Goal: Task Accomplishment & Management: Use online tool/utility

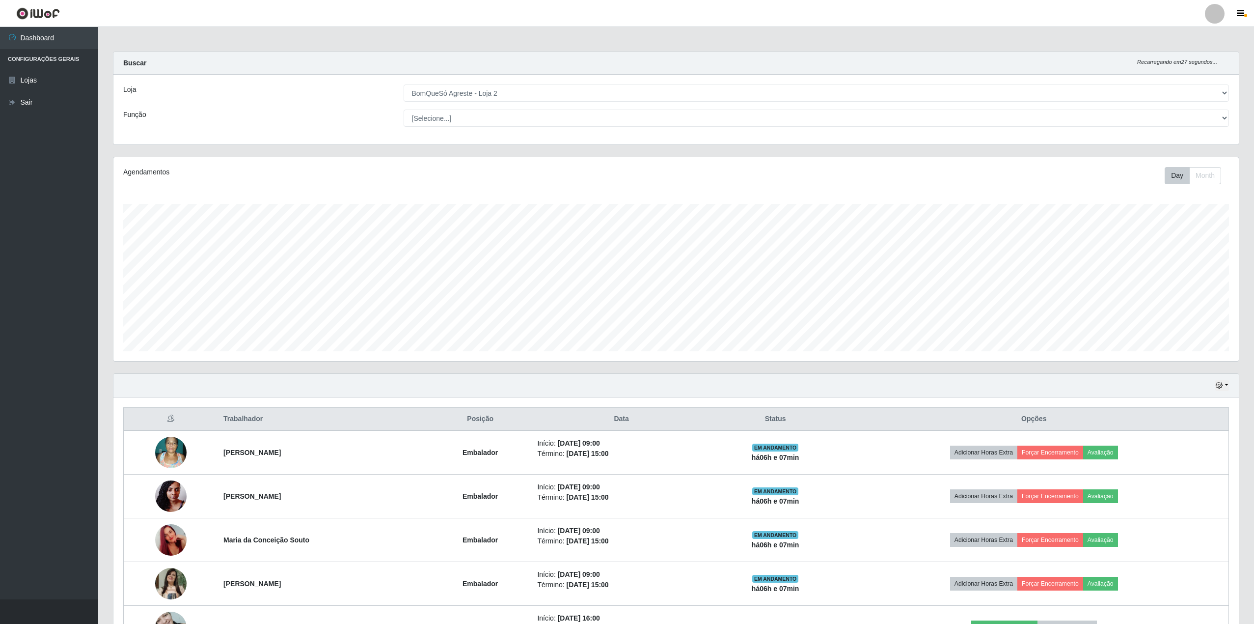
select select "214"
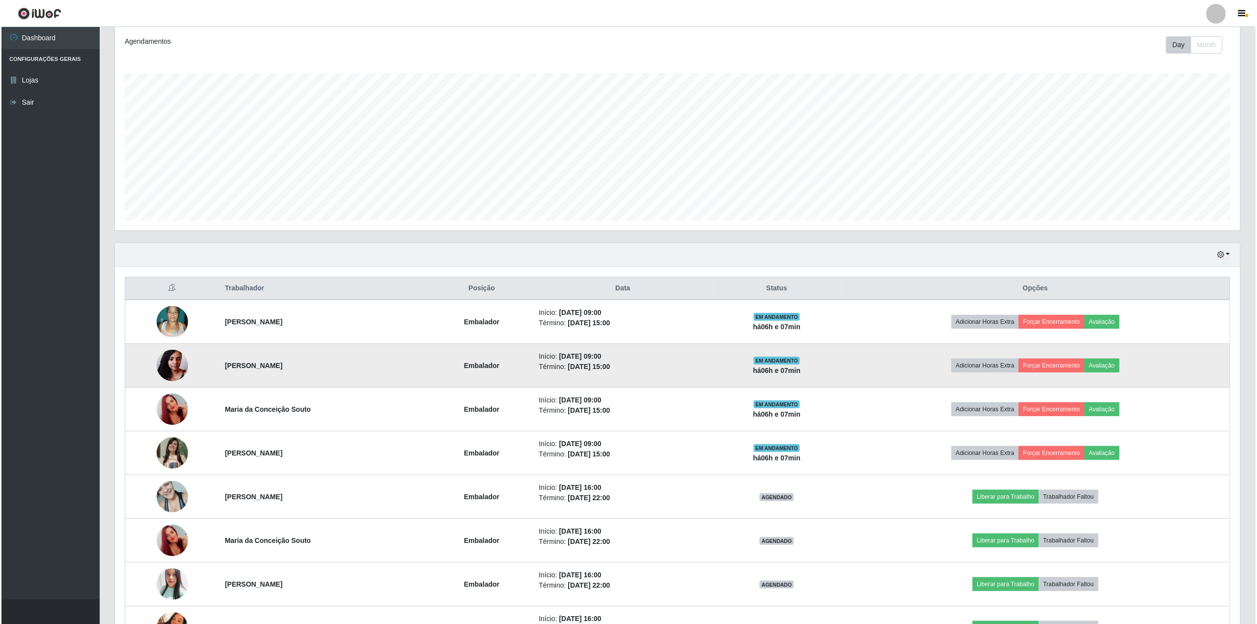
scroll to position [204, 1126]
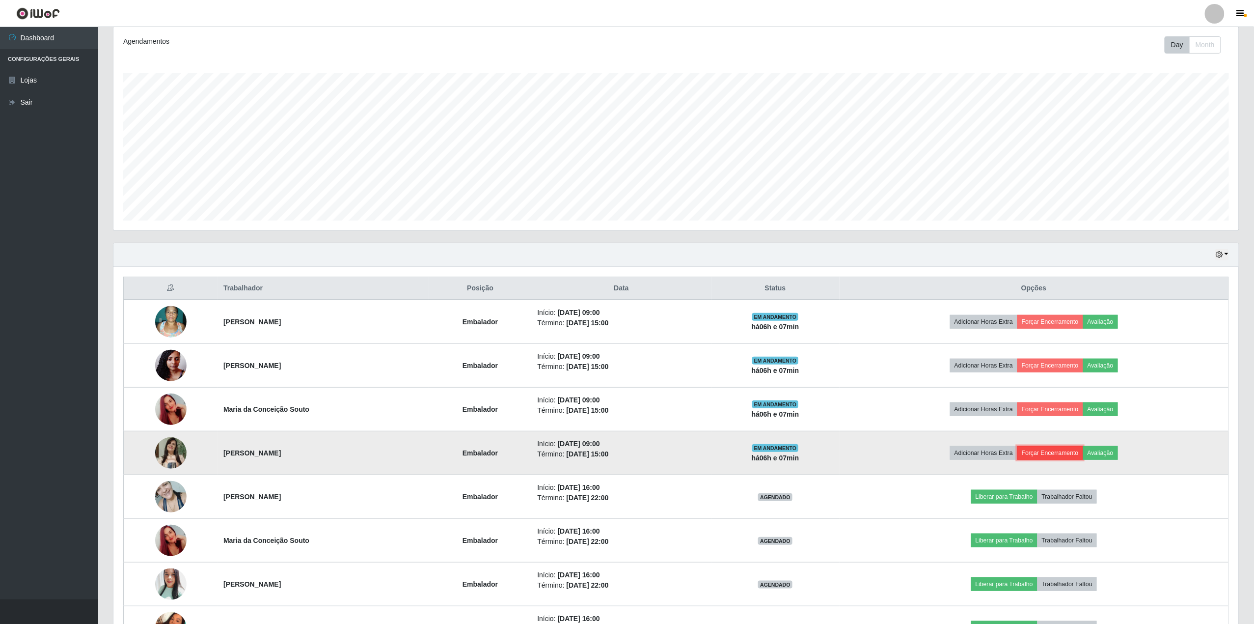
click at [1071, 455] on button "Forçar Encerramento" at bounding box center [1051, 453] width 66 height 14
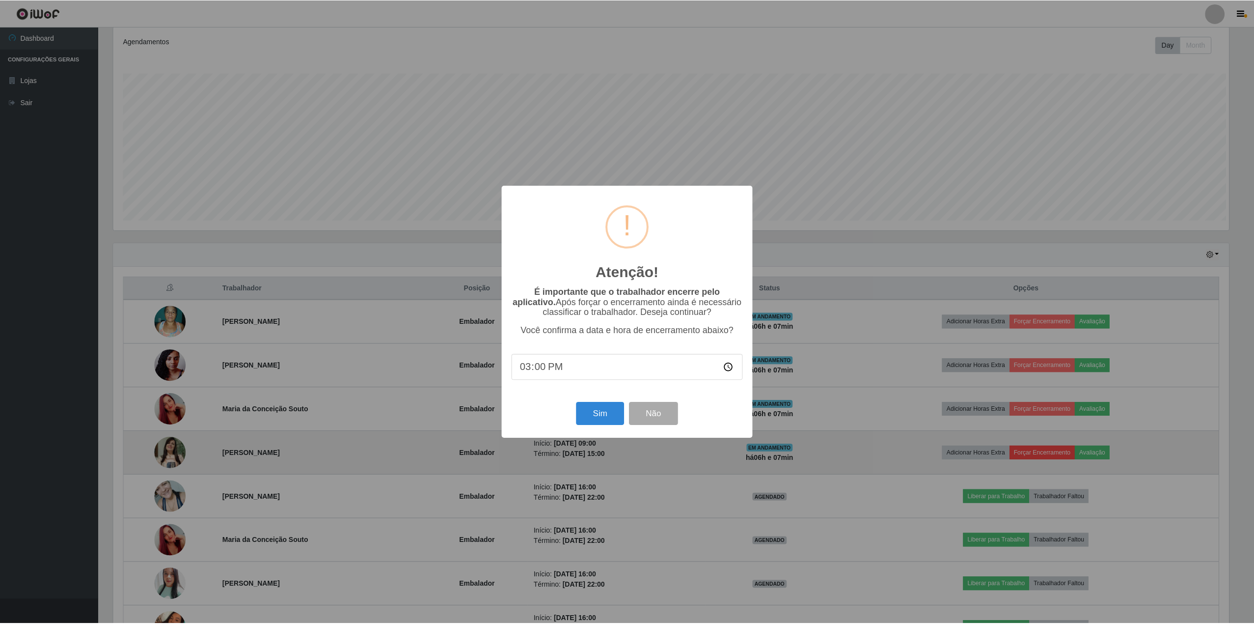
scroll to position [204, 1118]
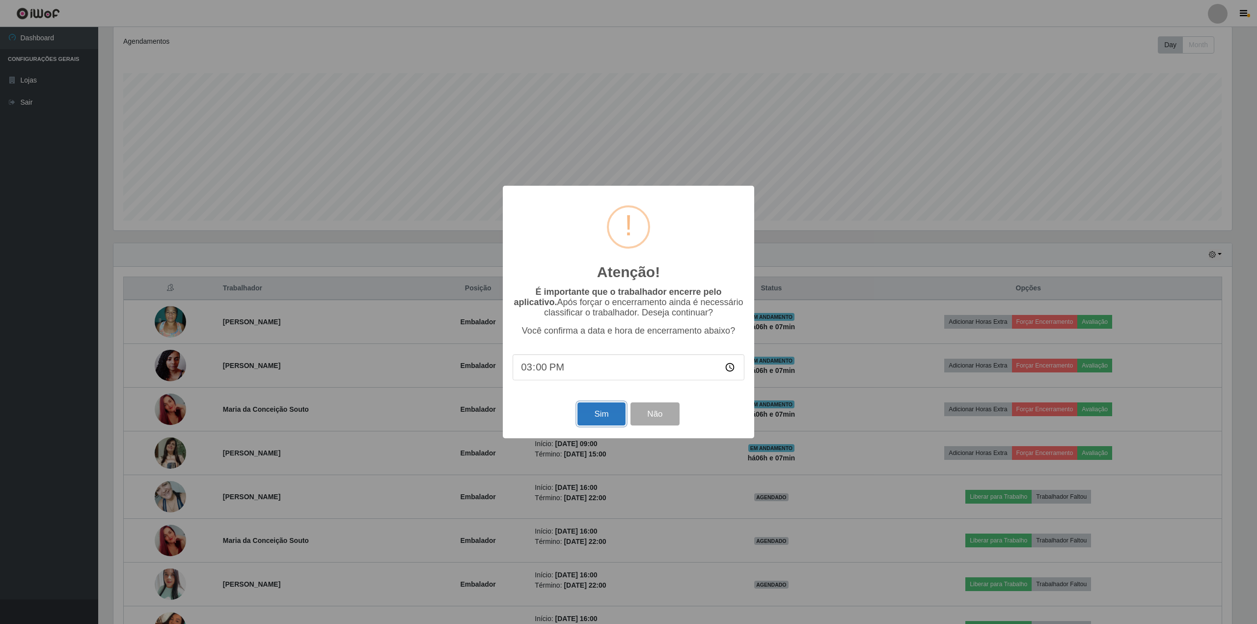
click at [602, 417] on button "Sim" at bounding box center [602, 413] width 48 height 23
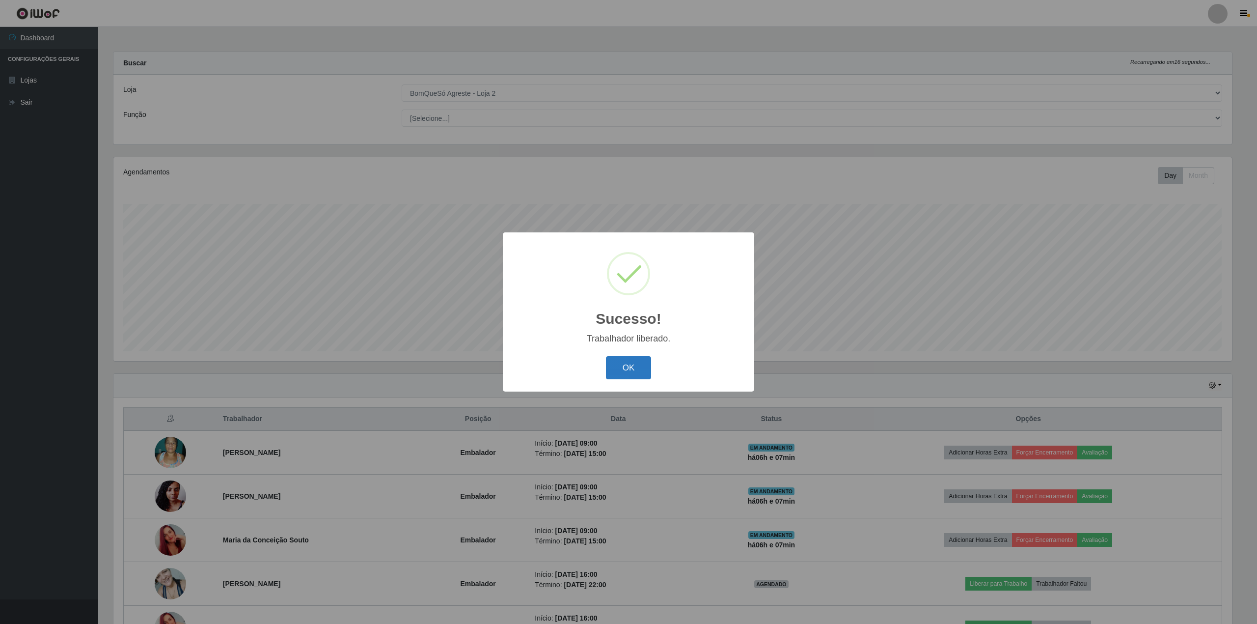
click at [636, 372] on button "OK" at bounding box center [629, 367] width 46 height 23
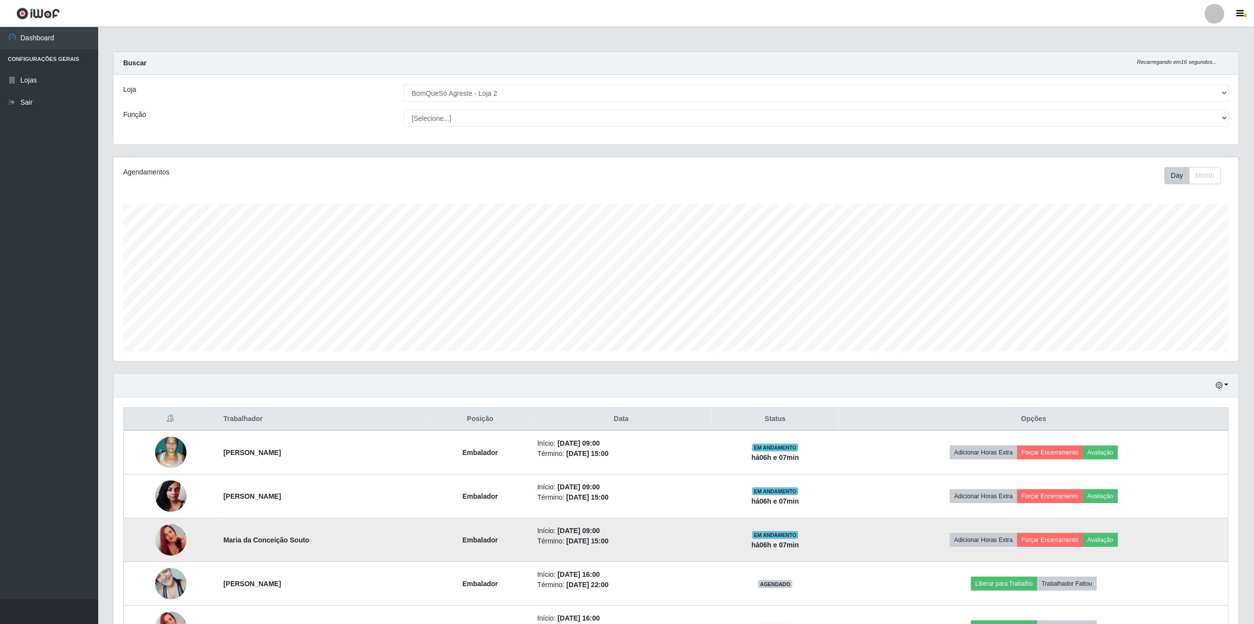
scroll to position [204, 1126]
click at [1079, 540] on button "Forçar Encerramento" at bounding box center [1051, 540] width 66 height 14
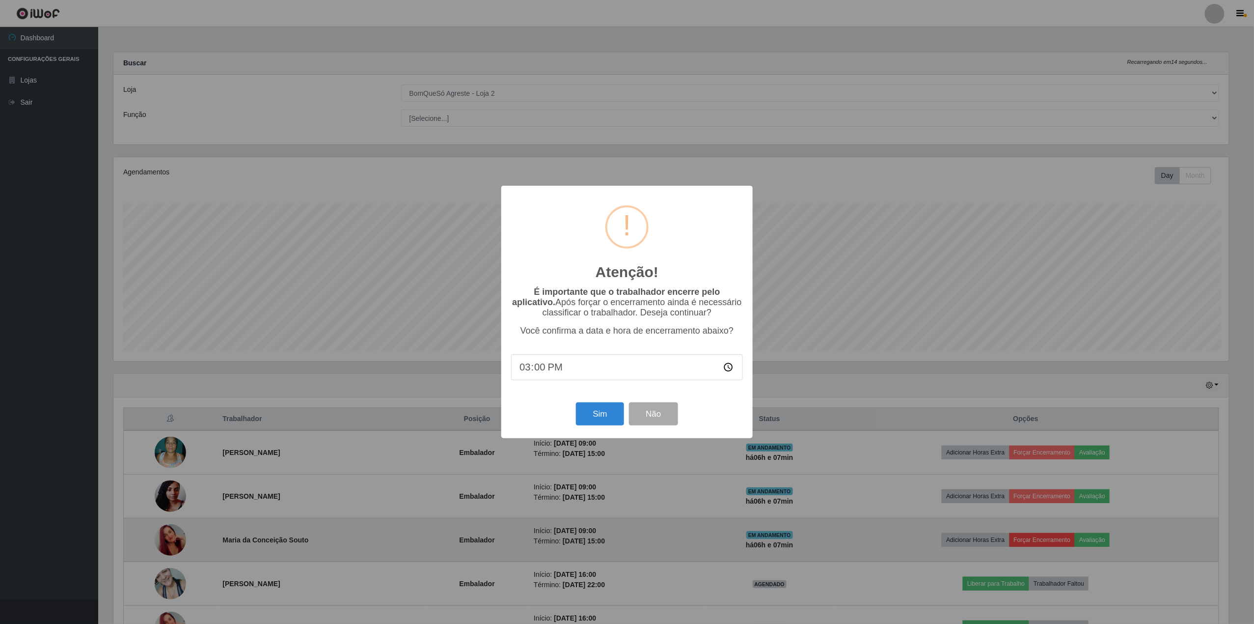
scroll to position [204, 1118]
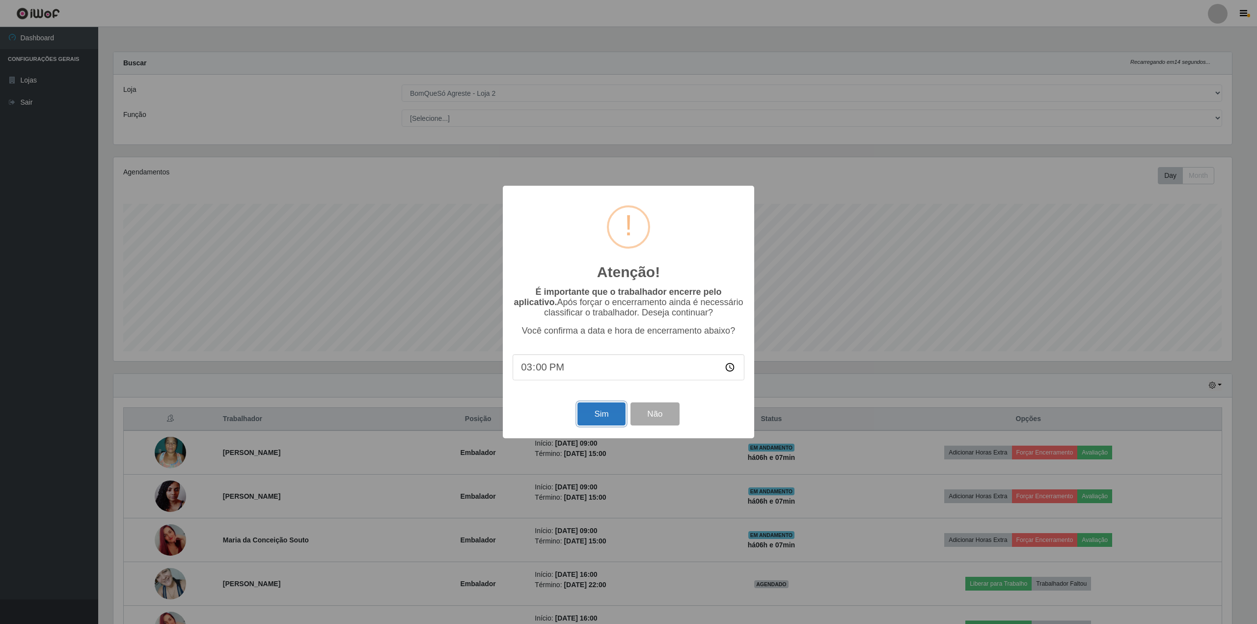
click at [602, 417] on button "Sim" at bounding box center [602, 413] width 48 height 23
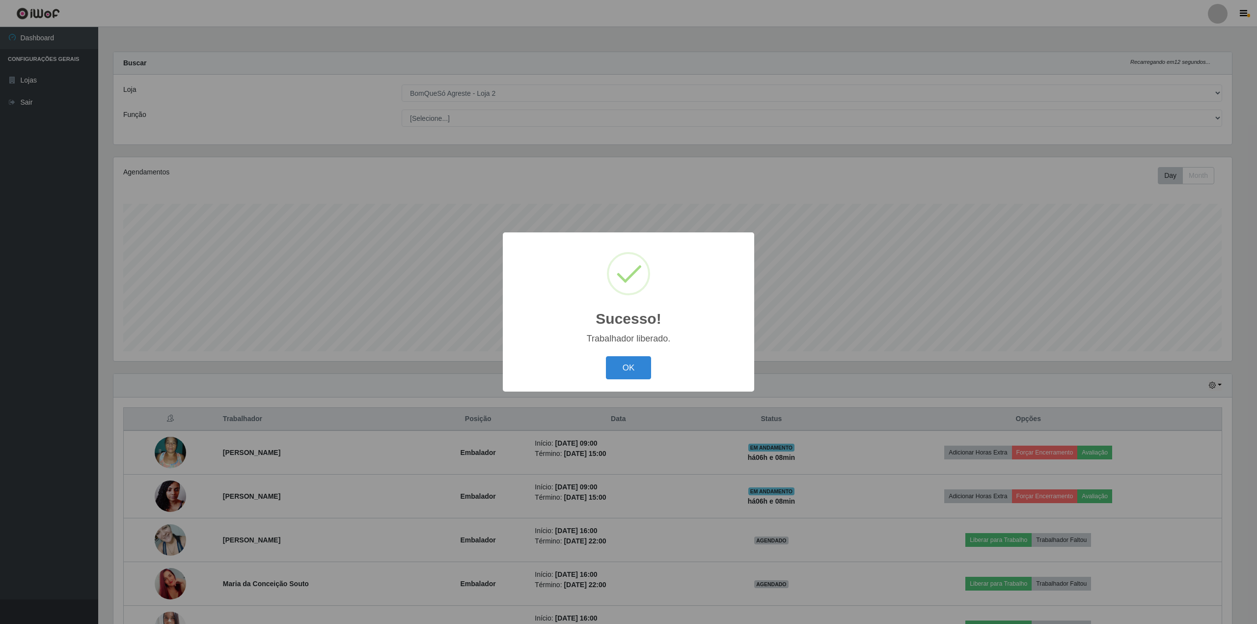
click at [633, 381] on div "OK Cancel" at bounding box center [629, 368] width 232 height 28
click at [631, 362] on button "OK" at bounding box center [629, 367] width 46 height 23
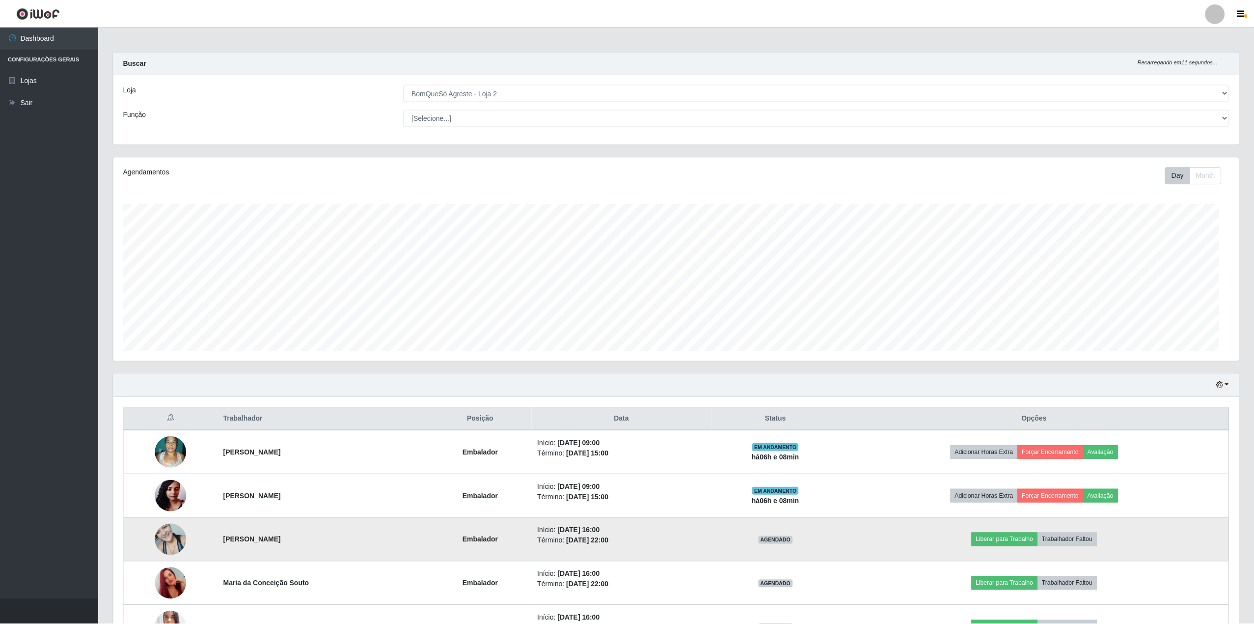
scroll to position [204, 1126]
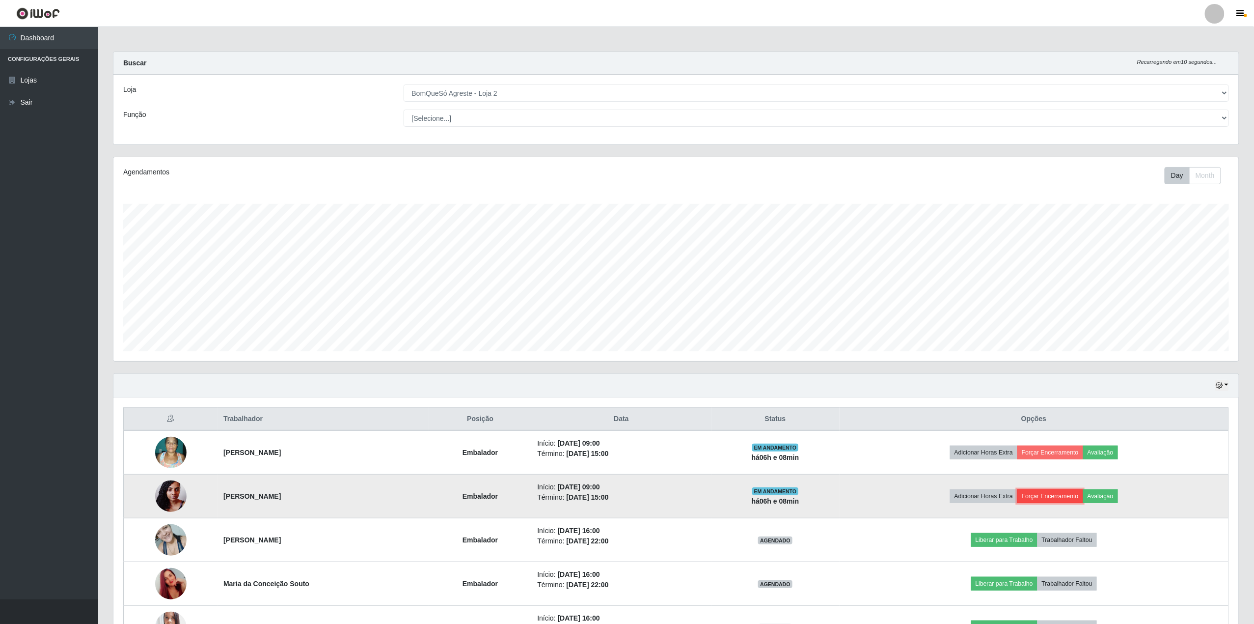
click at [1053, 492] on button "Forçar Encerramento" at bounding box center [1051, 496] width 66 height 14
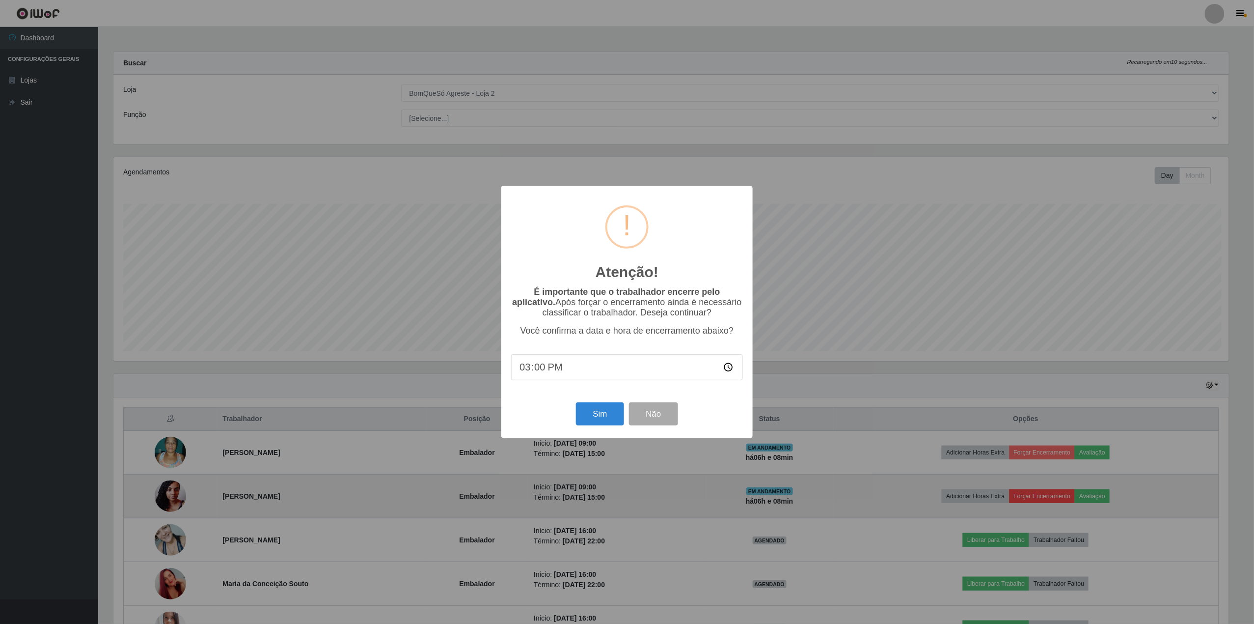
scroll to position [204, 1118]
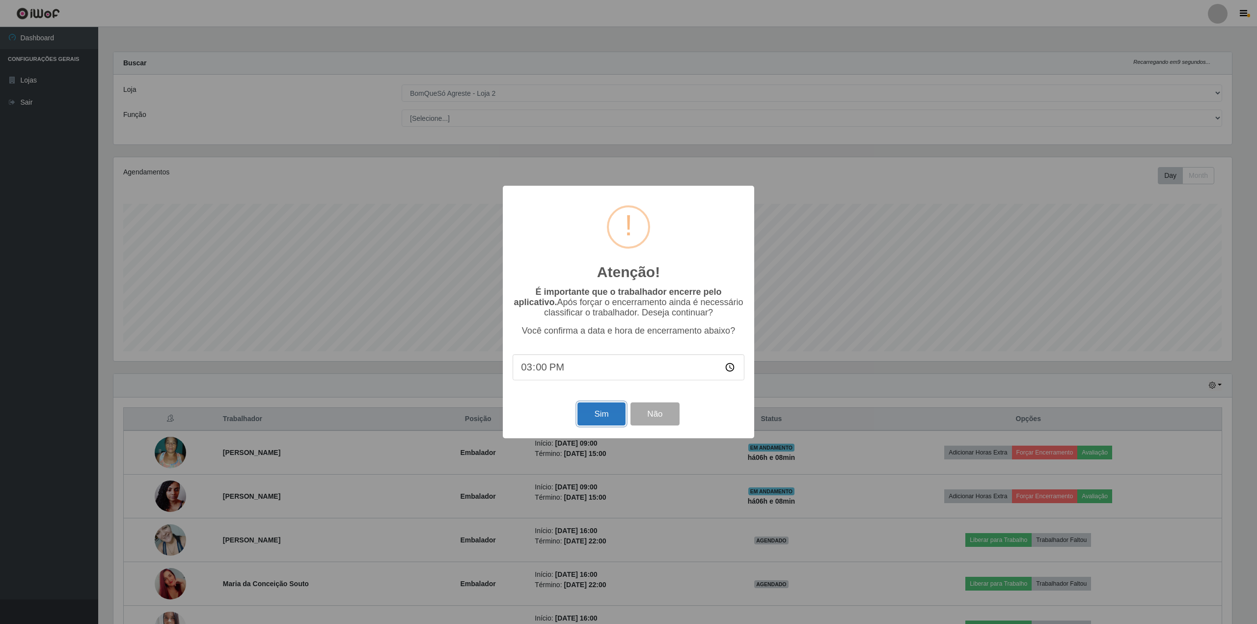
click at [604, 415] on button "Sim" at bounding box center [602, 413] width 48 height 23
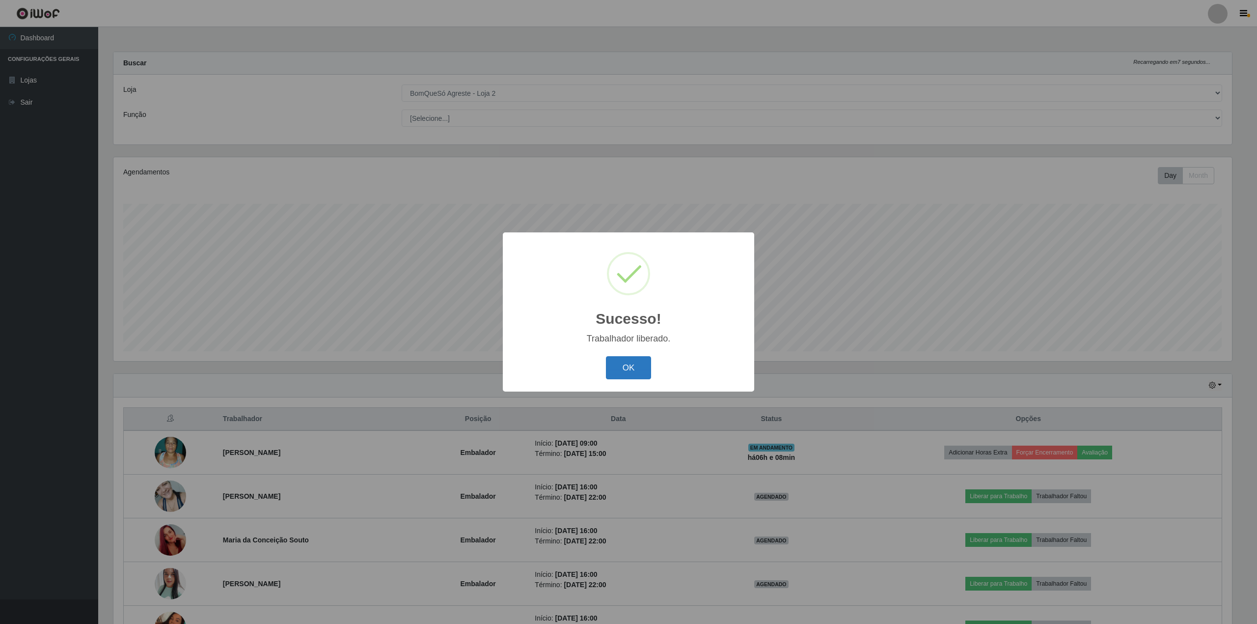
click at [613, 373] on button "OK" at bounding box center [629, 367] width 46 height 23
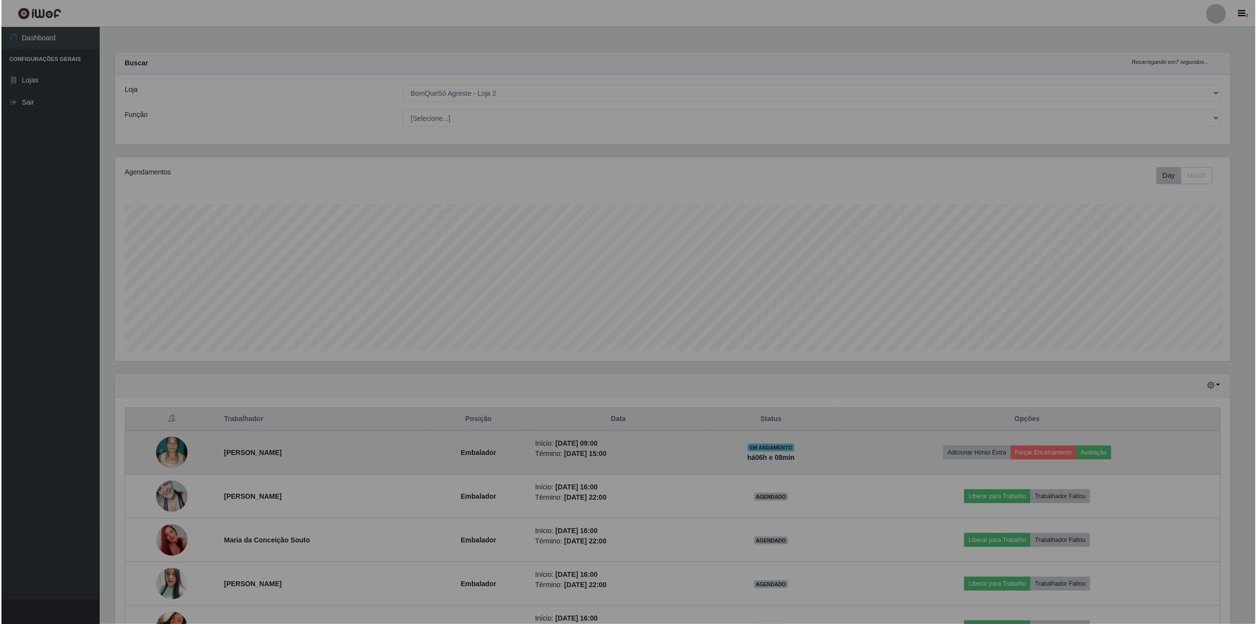
scroll to position [204, 1126]
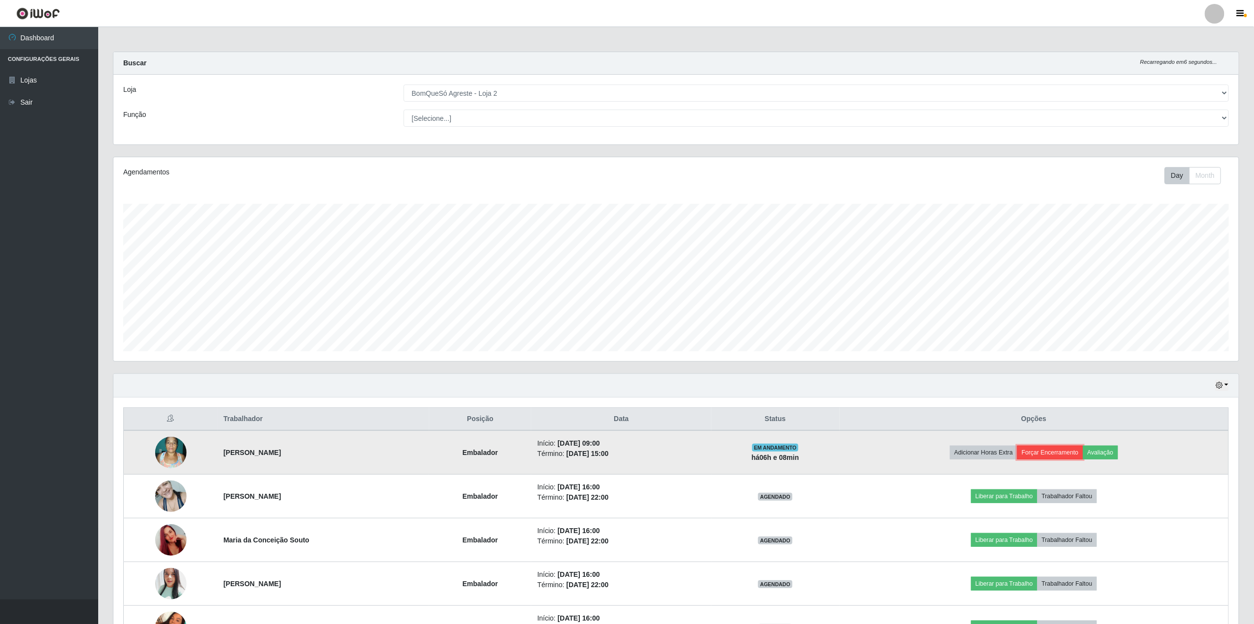
click at [1073, 447] on button "Forçar Encerramento" at bounding box center [1051, 452] width 66 height 14
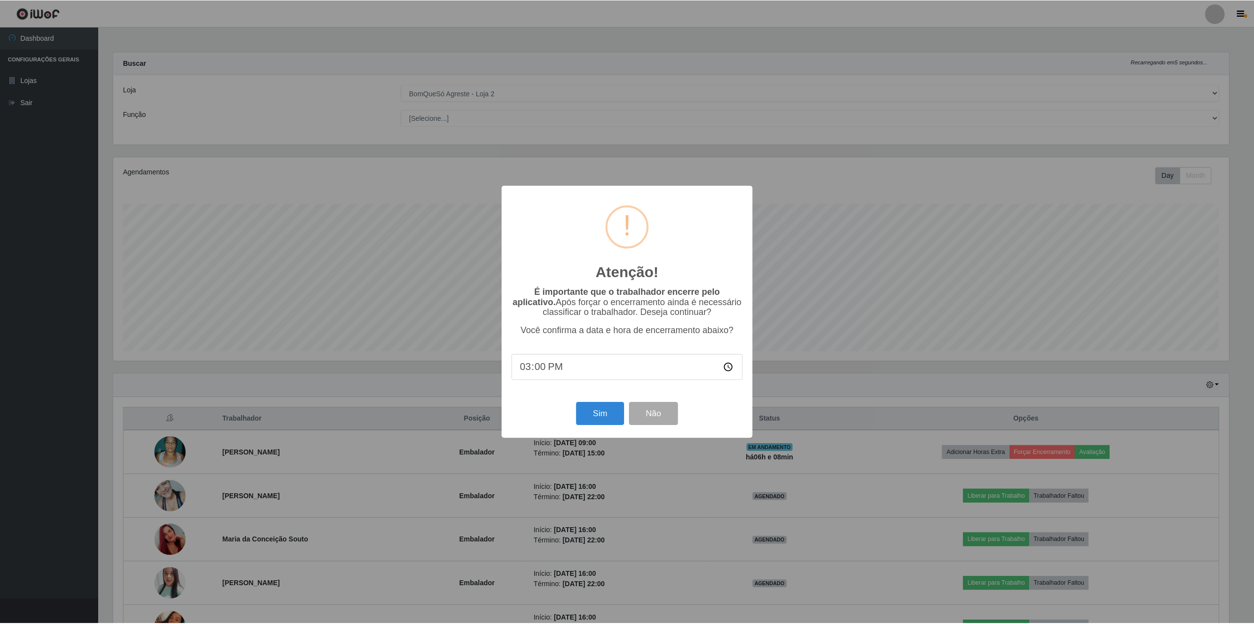
scroll to position [204, 1118]
click at [611, 421] on button "Sim" at bounding box center [602, 413] width 48 height 23
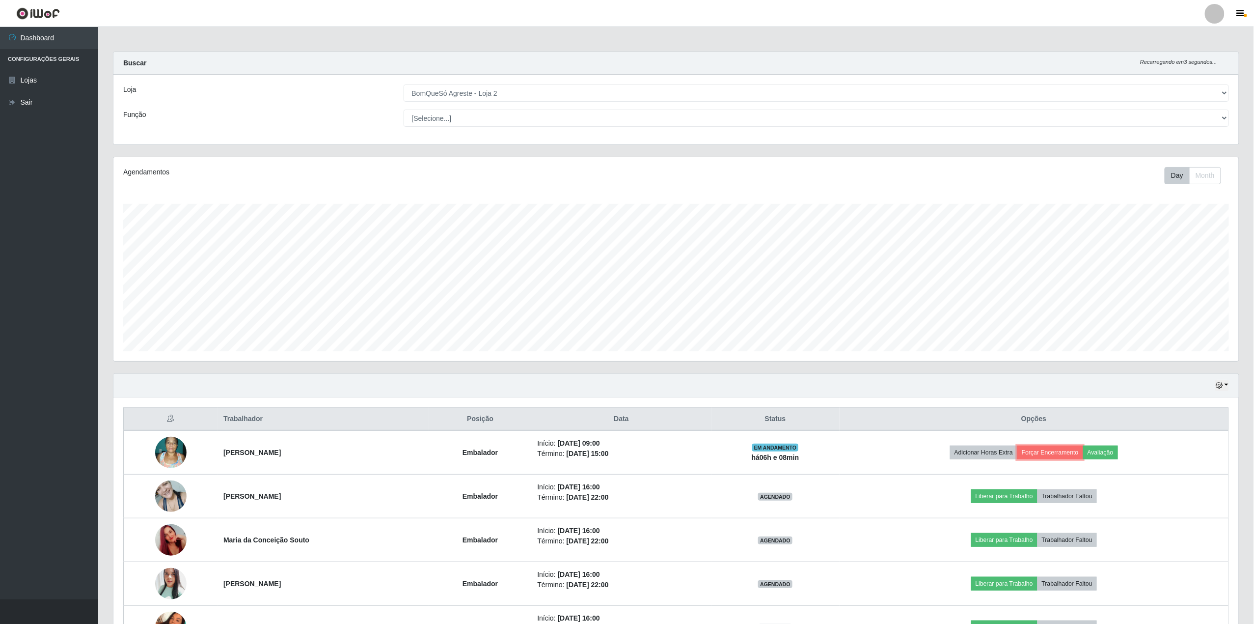
scroll to position [0, 0]
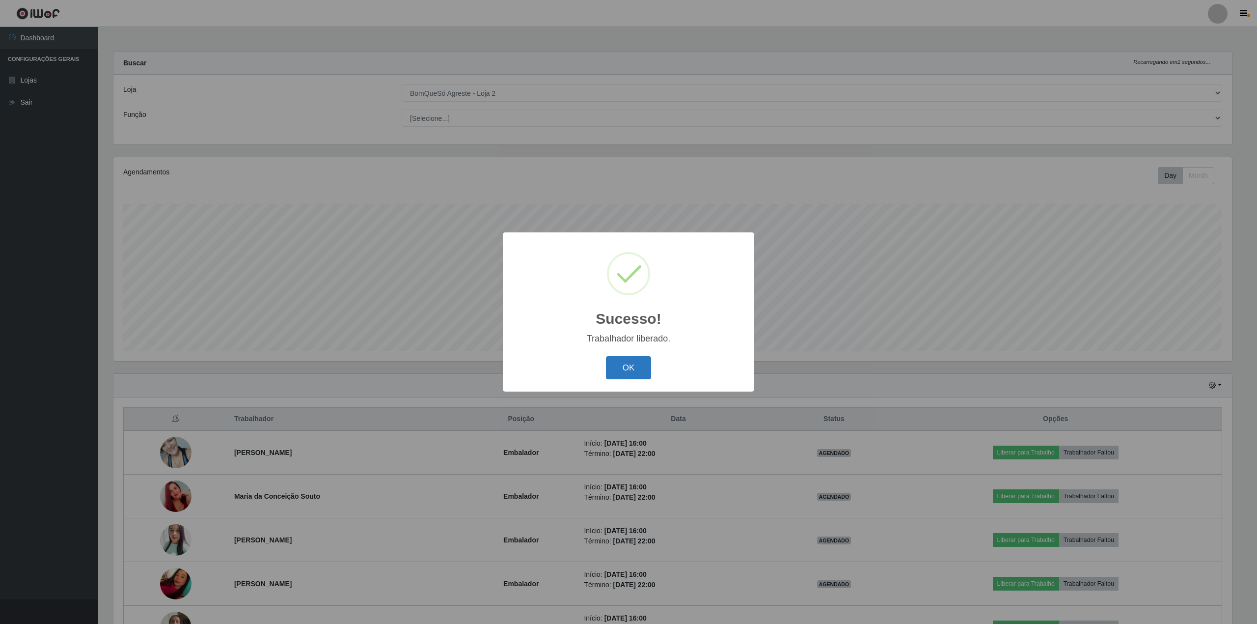
click at [624, 371] on button "OK" at bounding box center [629, 367] width 46 height 23
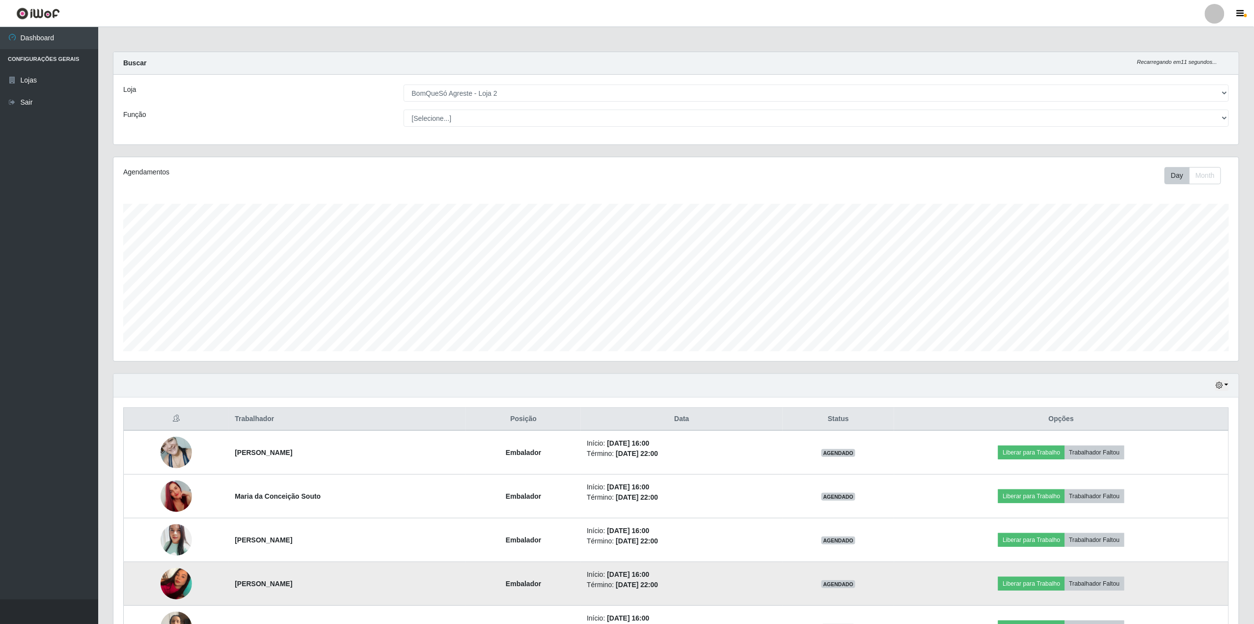
scroll to position [75, 0]
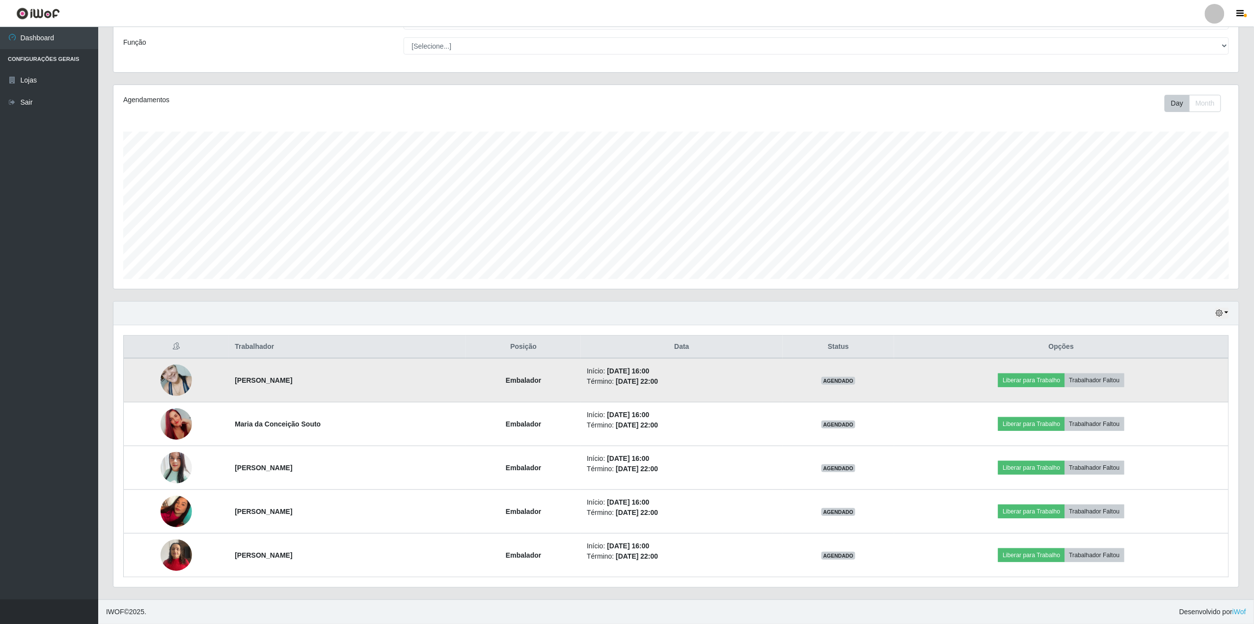
click at [175, 378] on img at bounding box center [176, 380] width 31 height 42
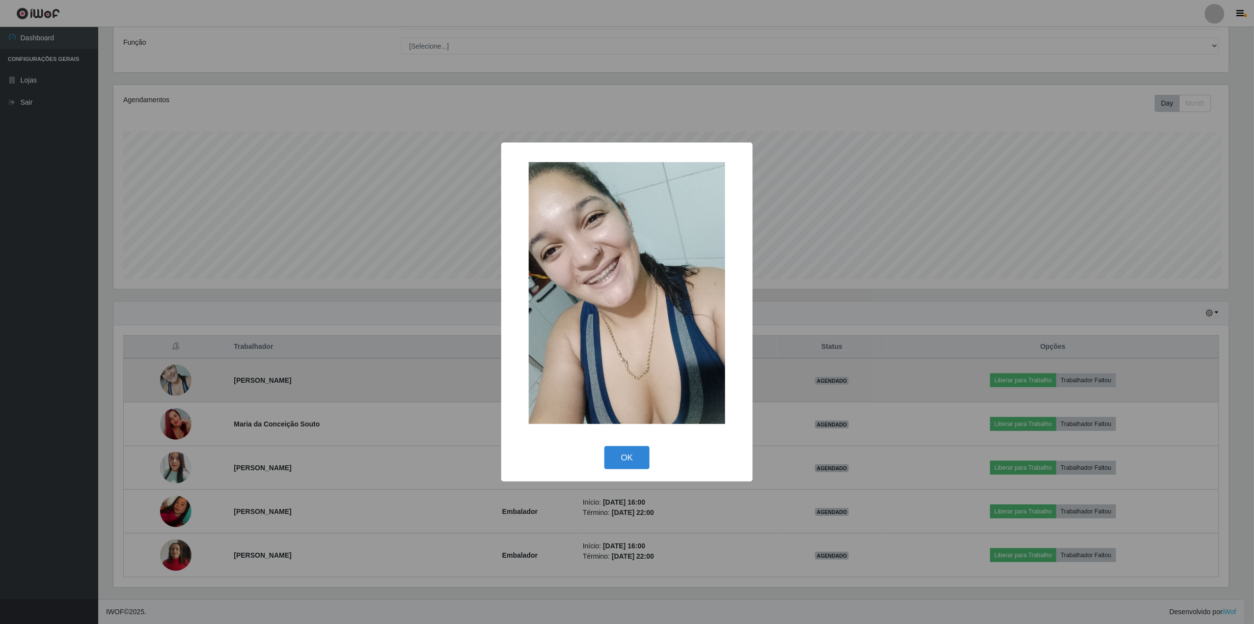
scroll to position [204, 1118]
click at [175, 378] on div "× OK Cancel" at bounding box center [628, 312] width 1257 height 624
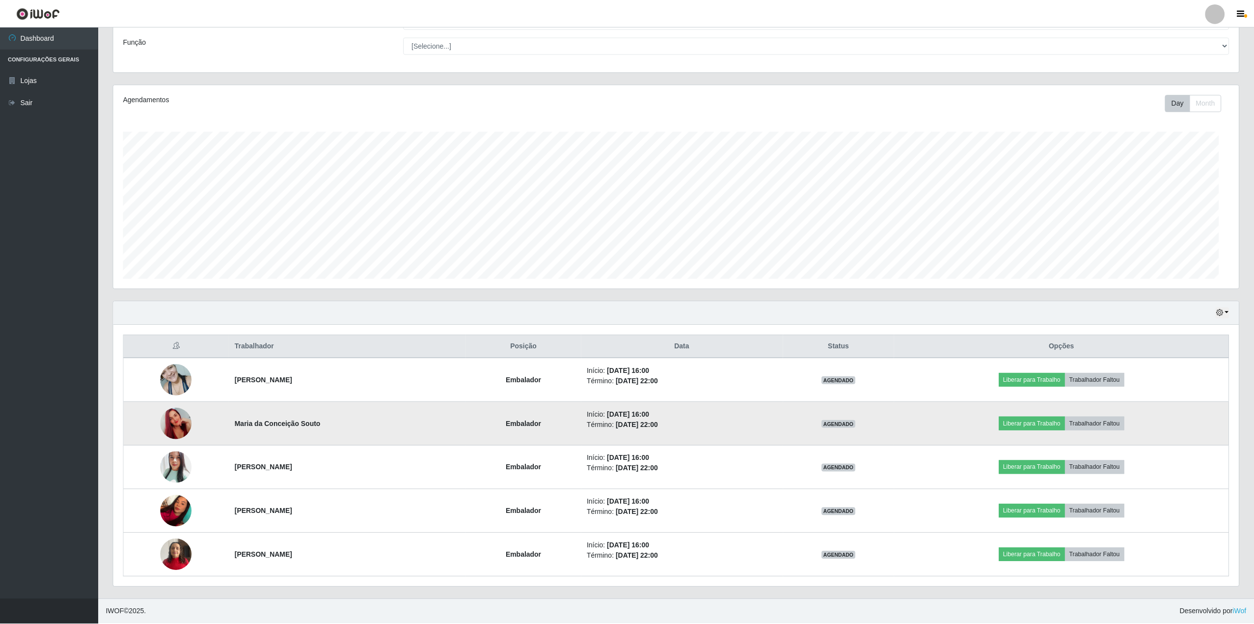
scroll to position [204, 1126]
click at [185, 419] on img at bounding box center [176, 424] width 31 height 56
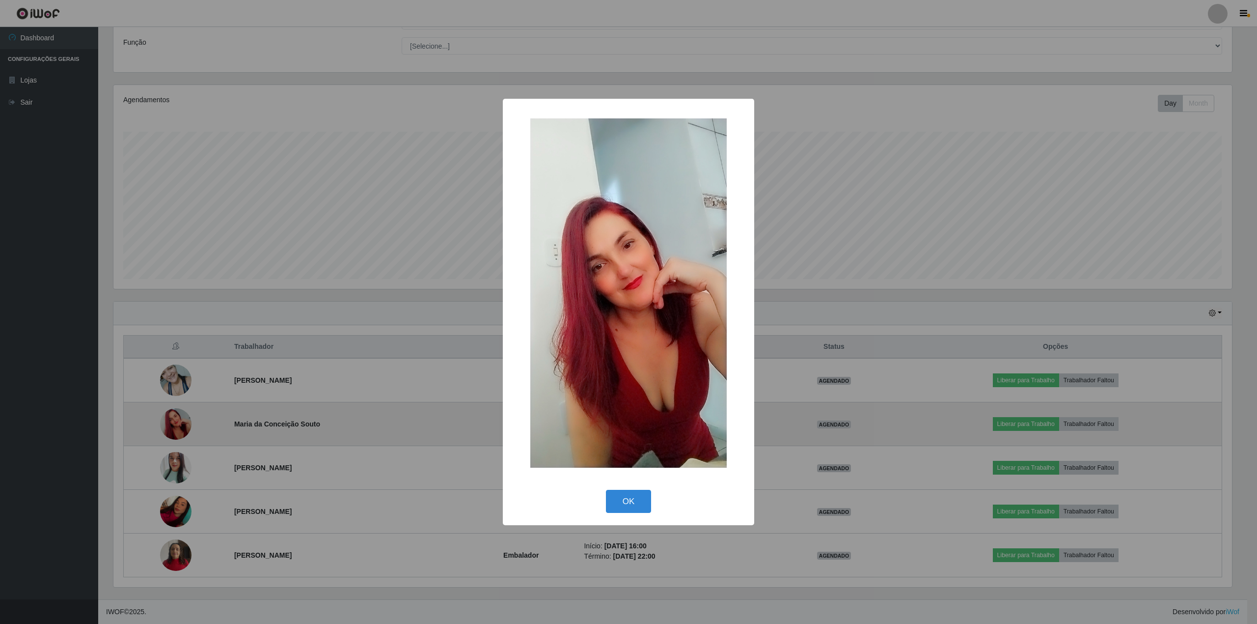
click at [185, 419] on div "× OK Cancel" at bounding box center [628, 312] width 1257 height 624
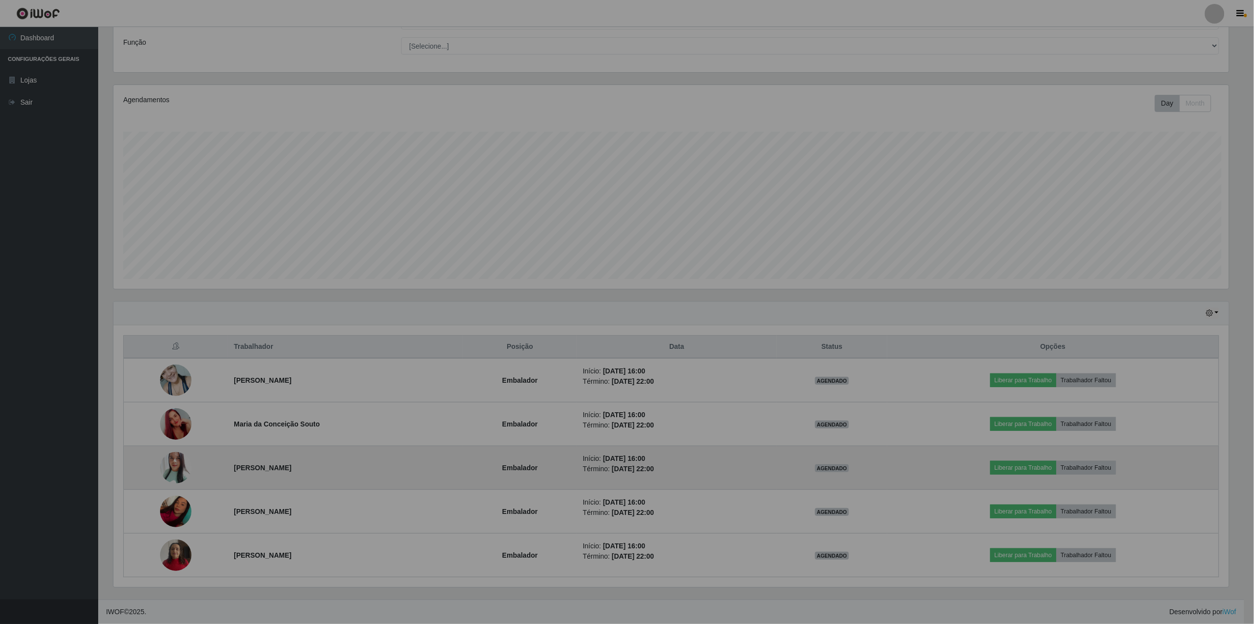
scroll to position [204, 1126]
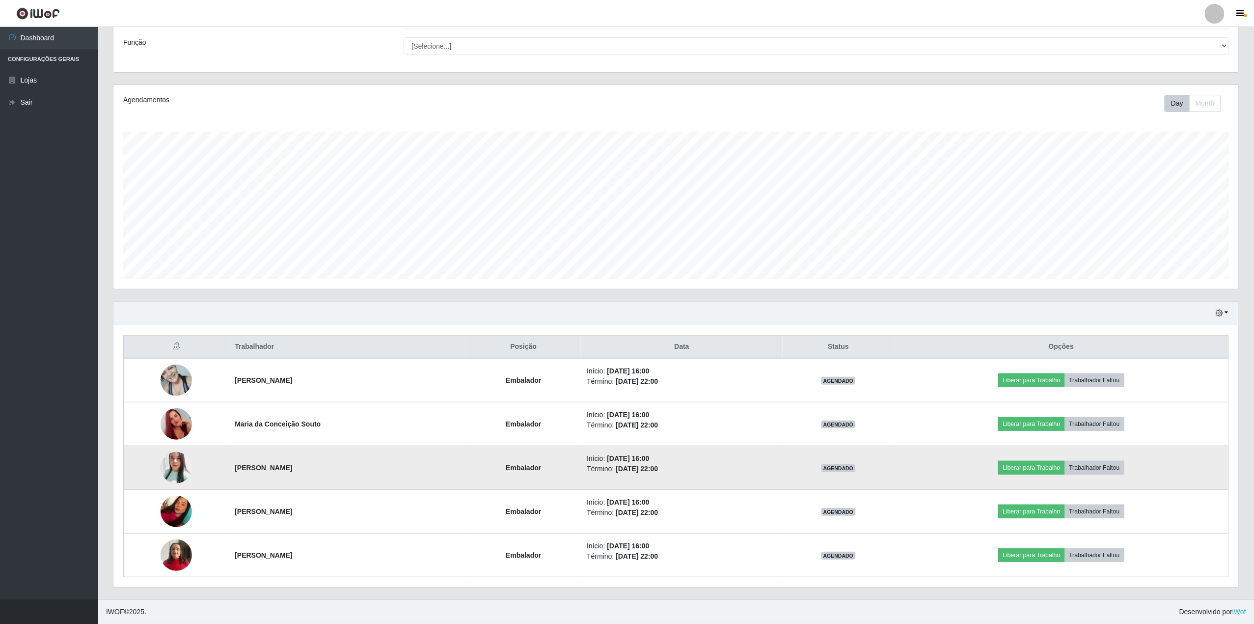
click at [183, 454] on td at bounding box center [177, 468] width 106 height 44
click at [180, 460] on img at bounding box center [176, 467] width 31 height 37
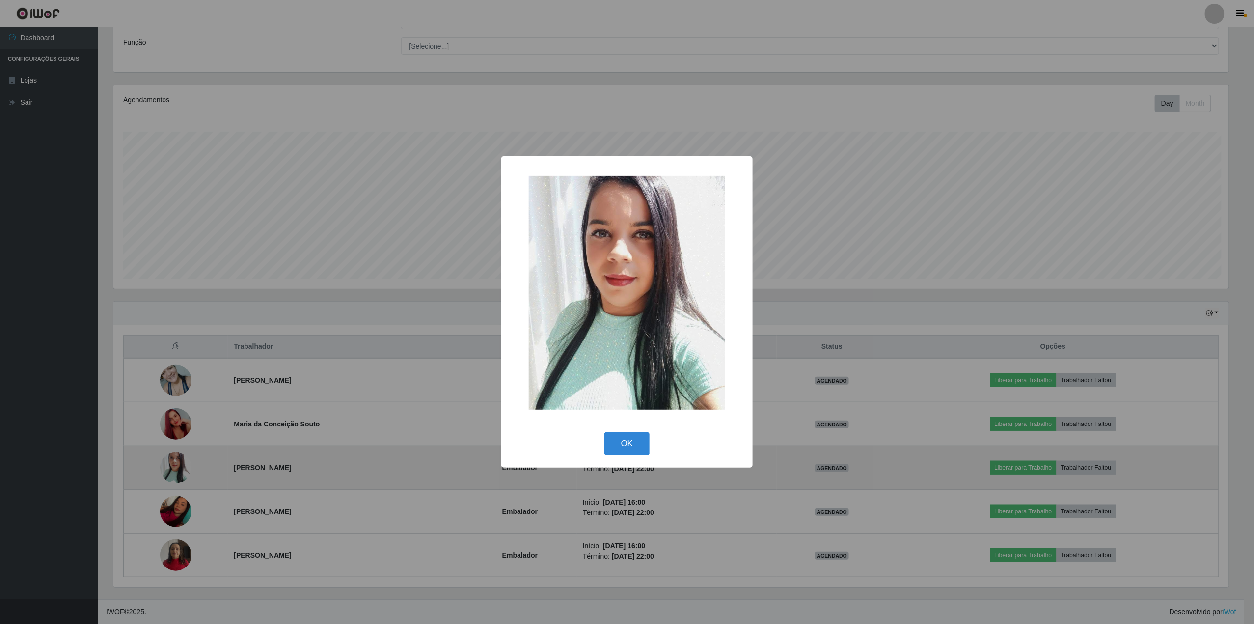
scroll to position [204, 1118]
click at [180, 460] on div "× OK Cancel" at bounding box center [628, 312] width 1257 height 624
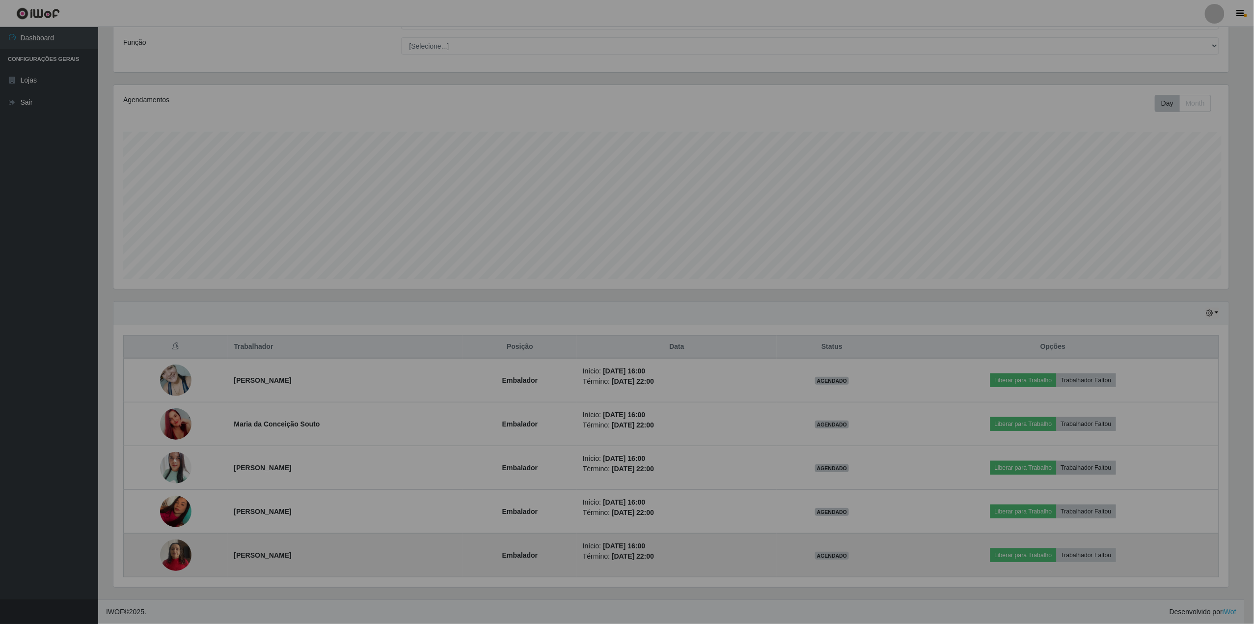
scroll to position [204, 1126]
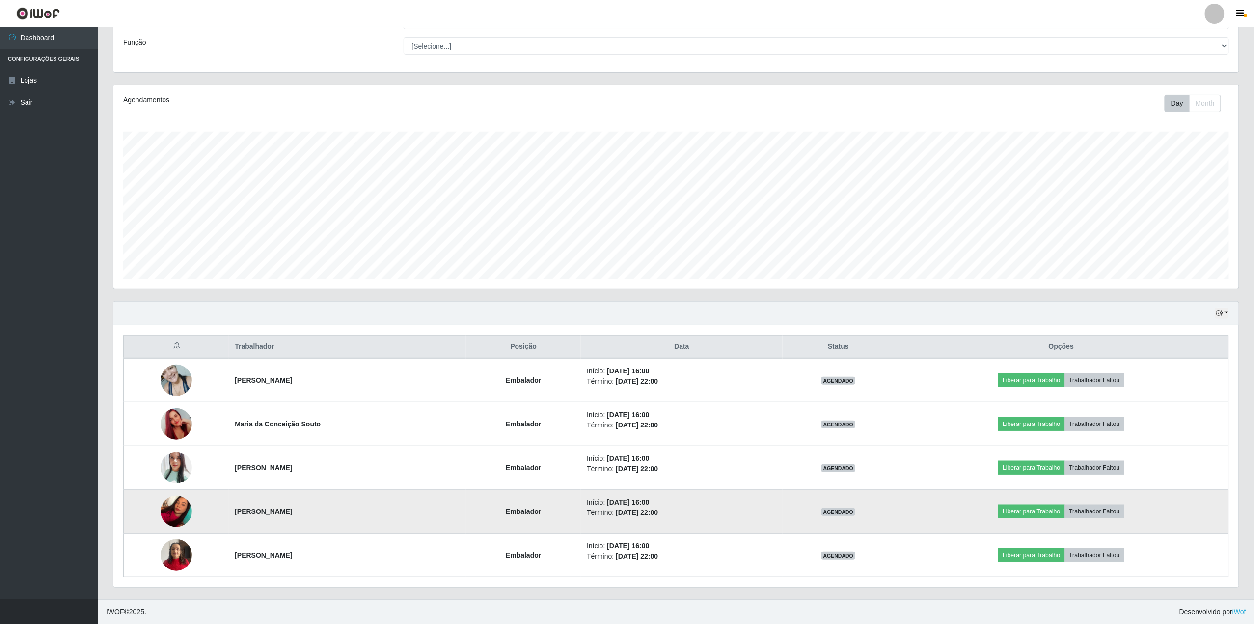
click at [161, 518] on img at bounding box center [176, 511] width 31 height 42
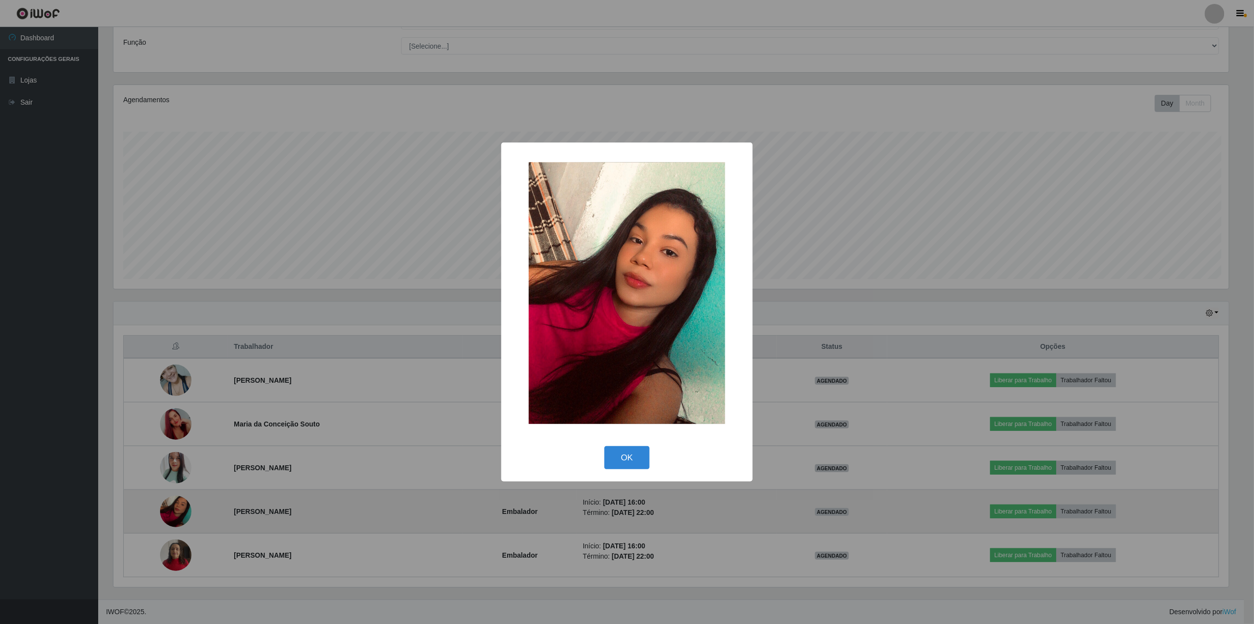
scroll to position [204, 1118]
click at [160, 518] on div "× OK Cancel" at bounding box center [628, 312] width 1257 height 624
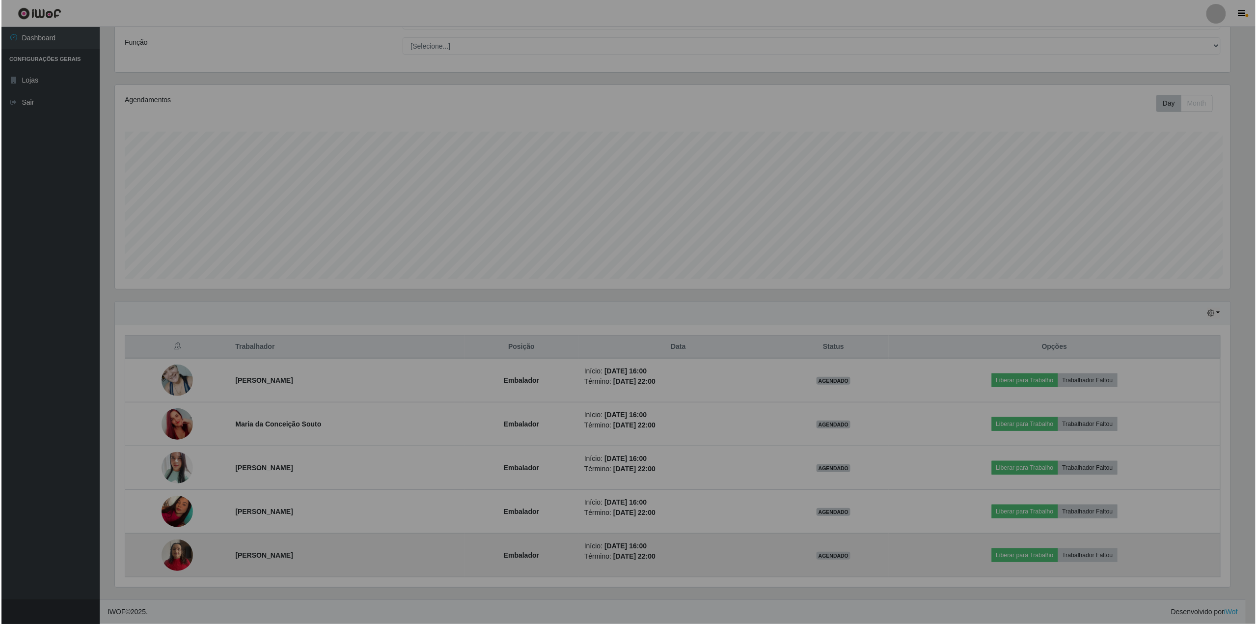
scroll to position [204, 1126]
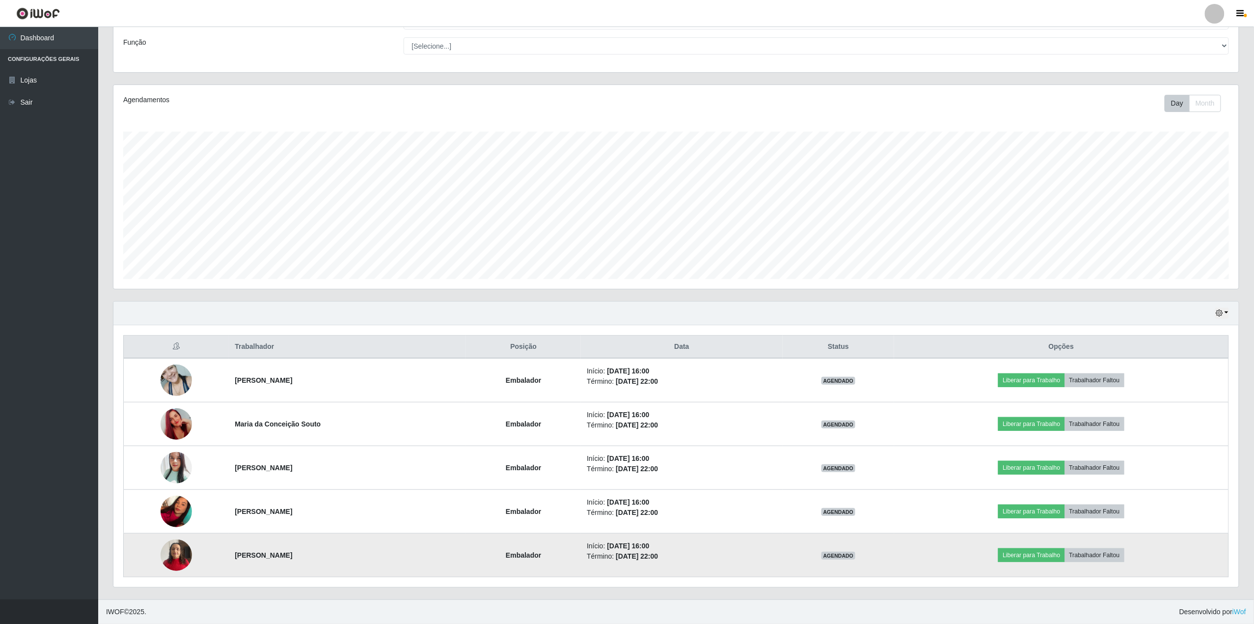
click at [171, 549] on img at bounding box center [176, 555] width 31 height 42
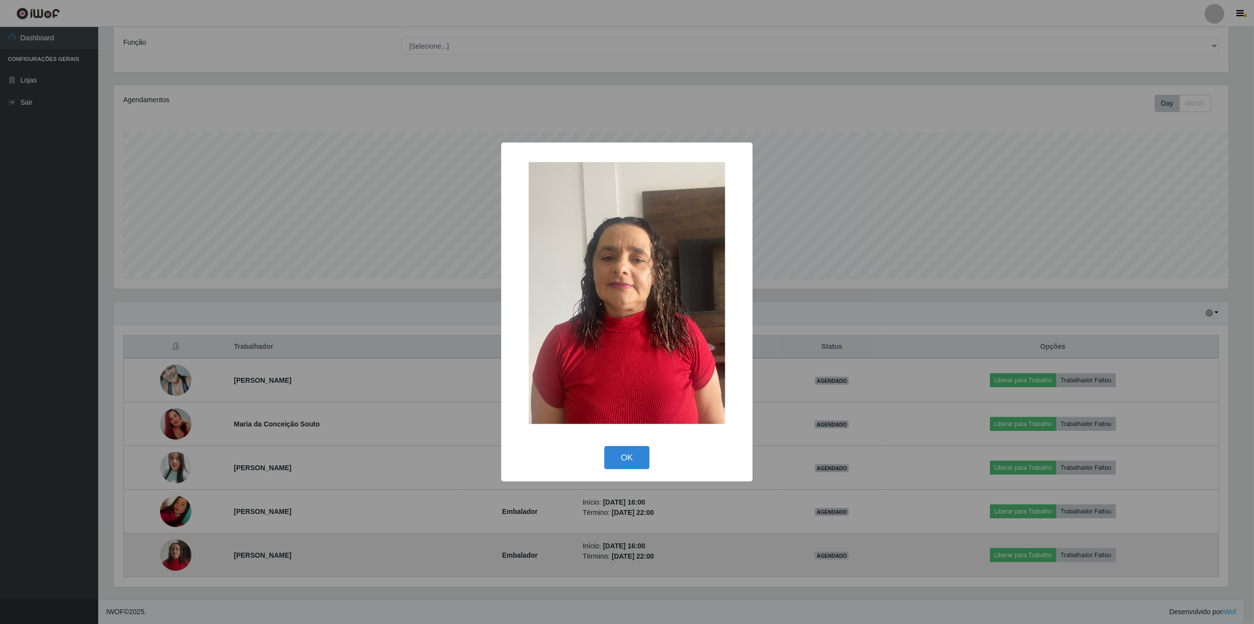
scroll to position [204, 1118]
click at [172, 549] on div "× OK Cancel" at bounding box center [628, 312] width 1257 height 624
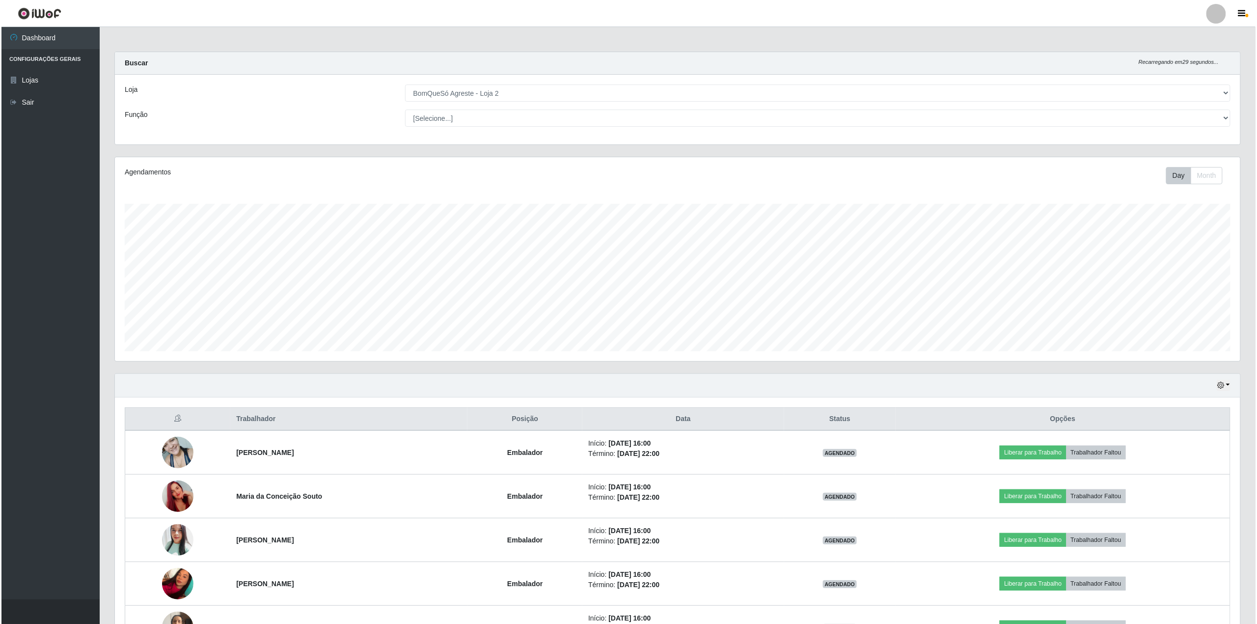
scroll to position [65, 0]
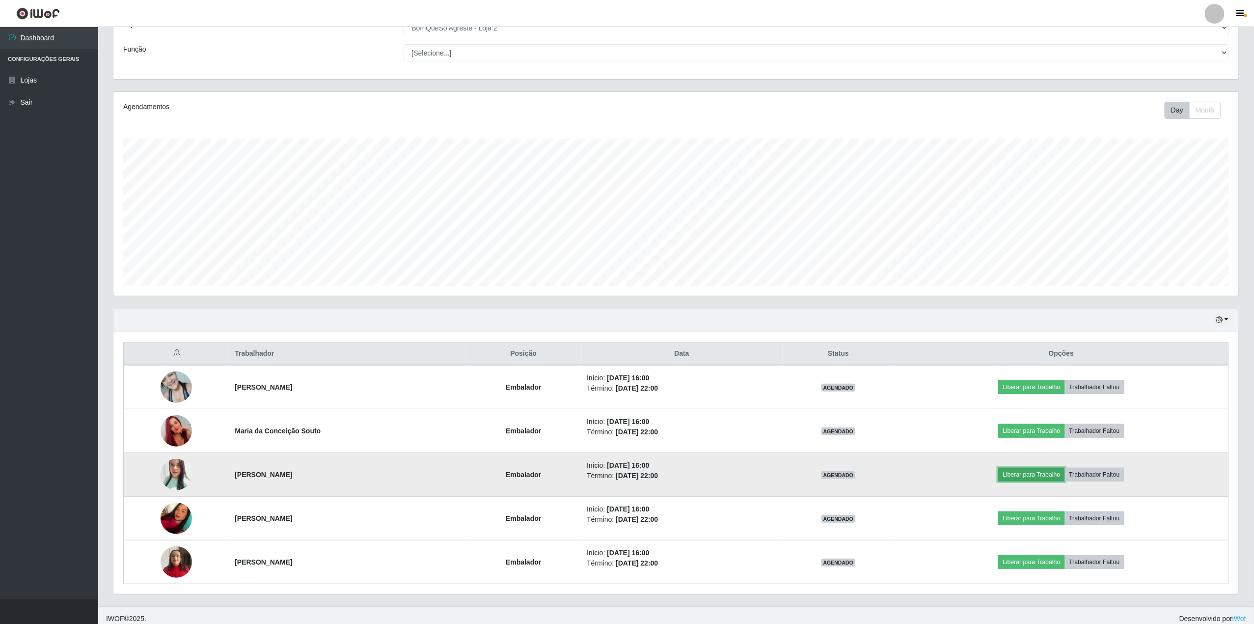
click at [1062, 472] on button "Liberar para Trabalho" at bounding box center [1031, 475] width 66 height 14
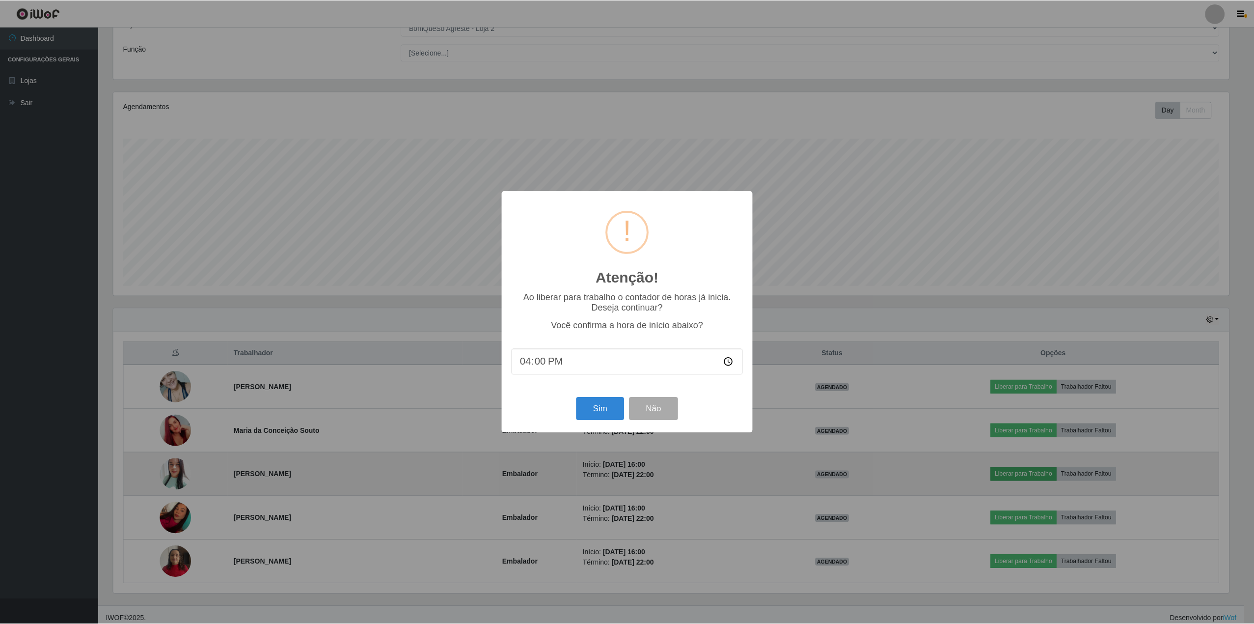
scroll to position [204, 1118]
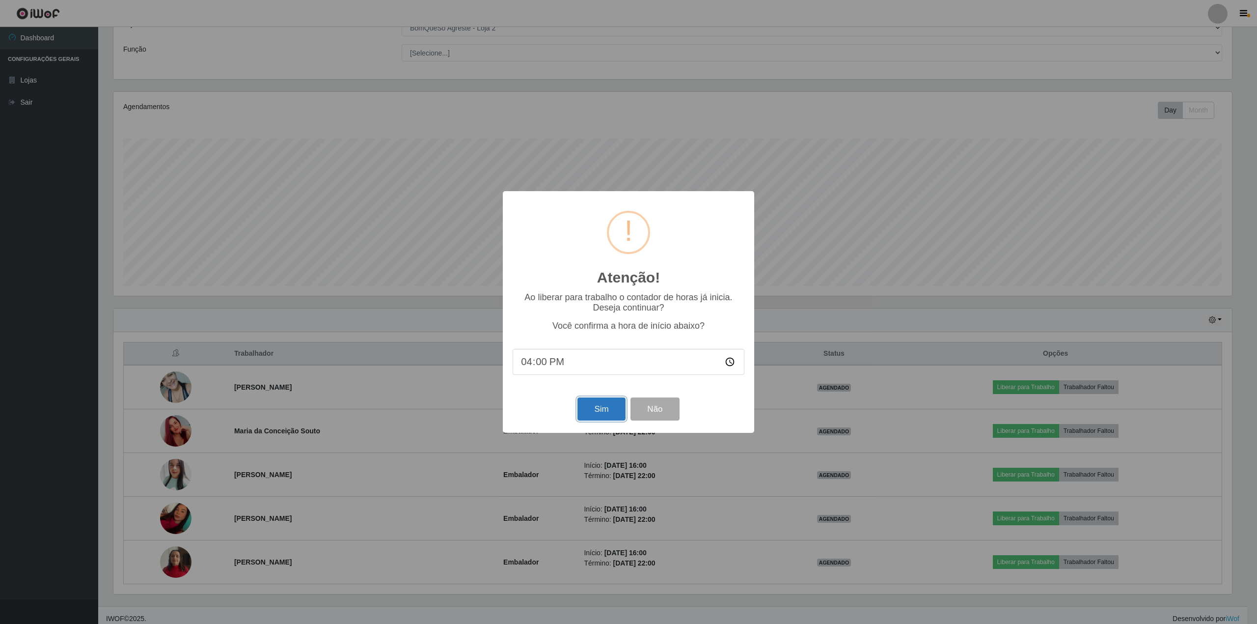
click at [594, 407] on button "Sim" at bounding box center [602, 408] width 48 height 23
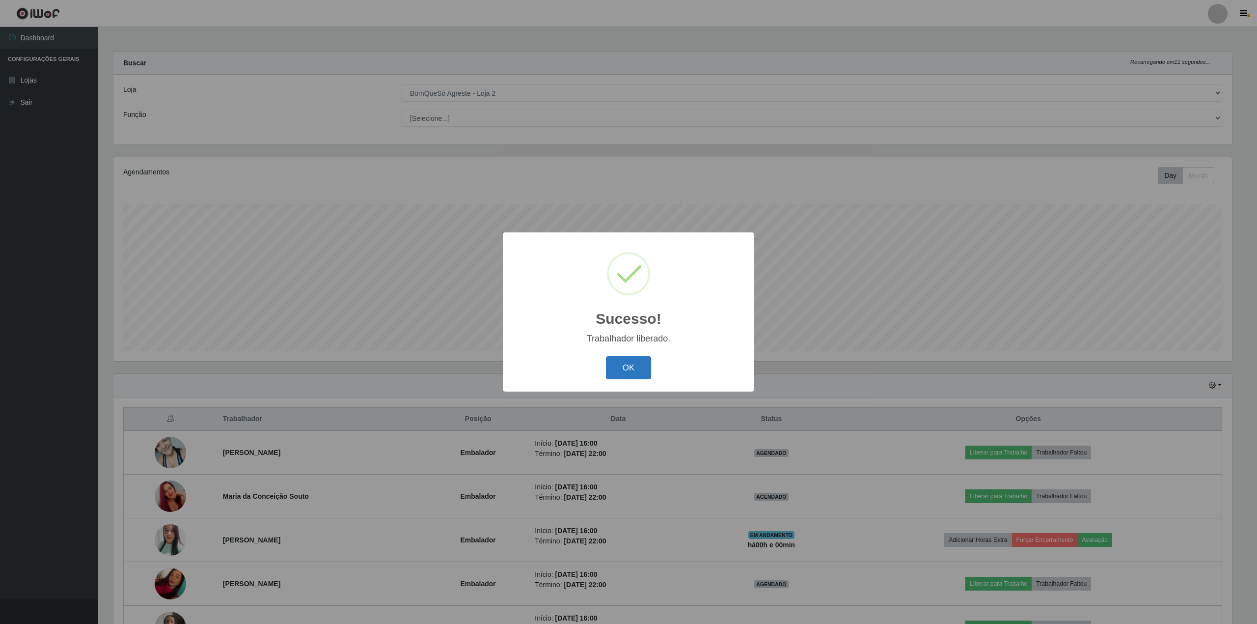
click at [617, 361] on button "OK" at bounding box center [629, 367] width 46 height 23
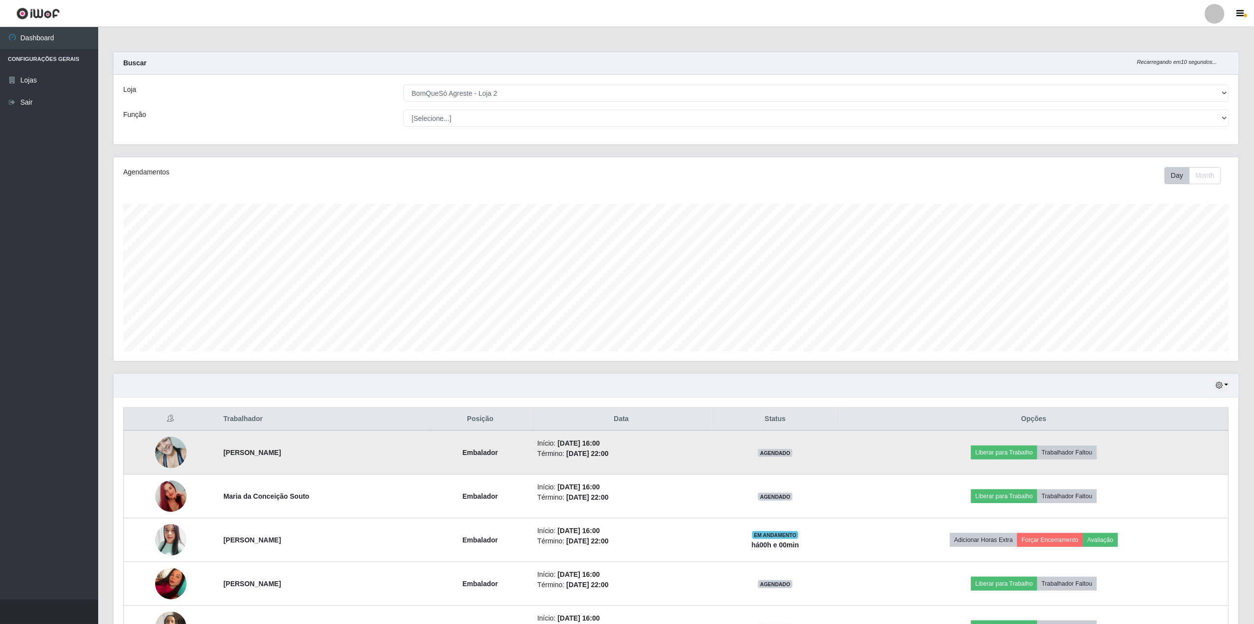
scroll to position [65, 0]
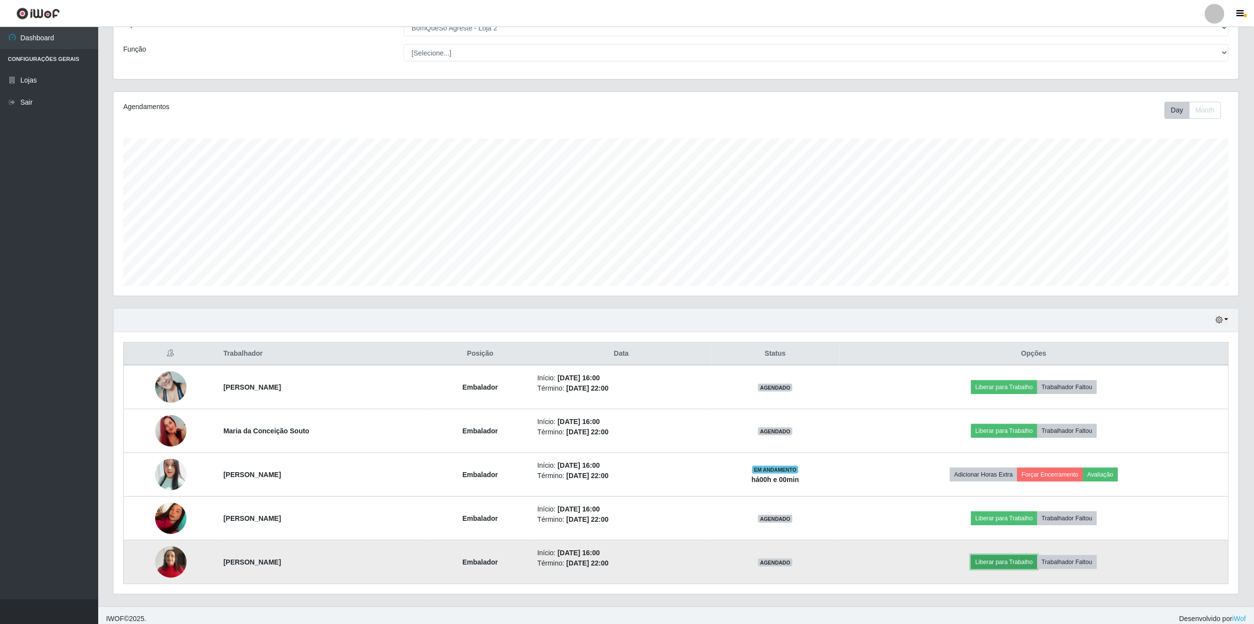
click at [1037, 564] on button "Liberar para Trabalho" at bounding box center [1004, 562] width 66 height 14
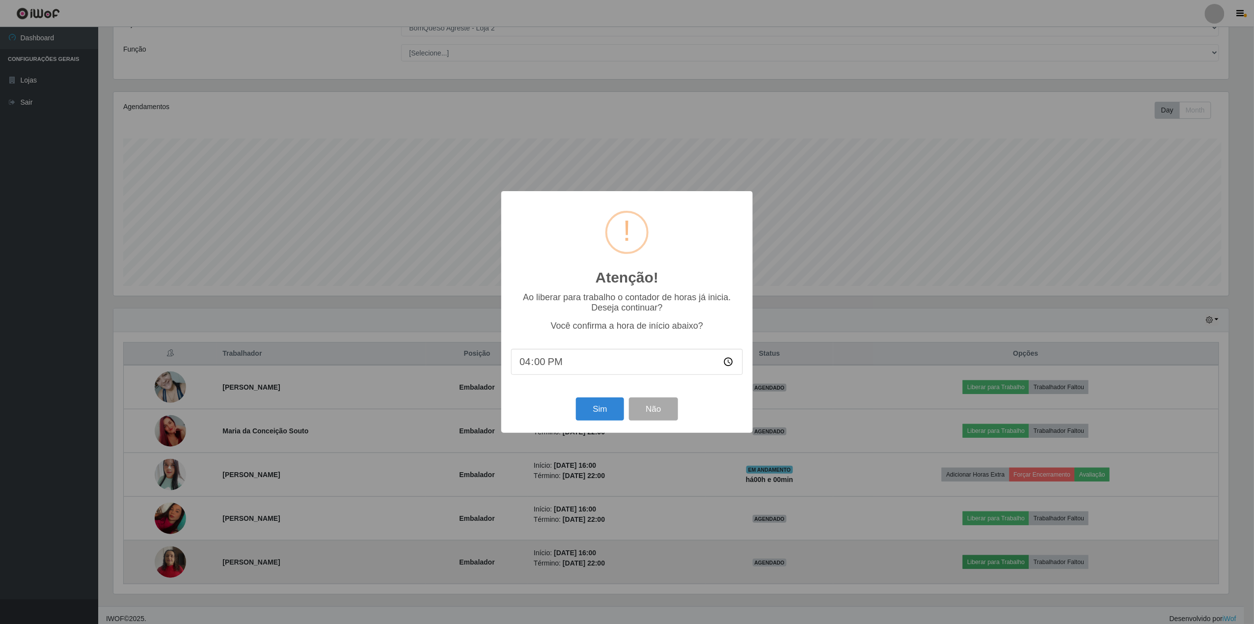
scroll to position [204, 1118]
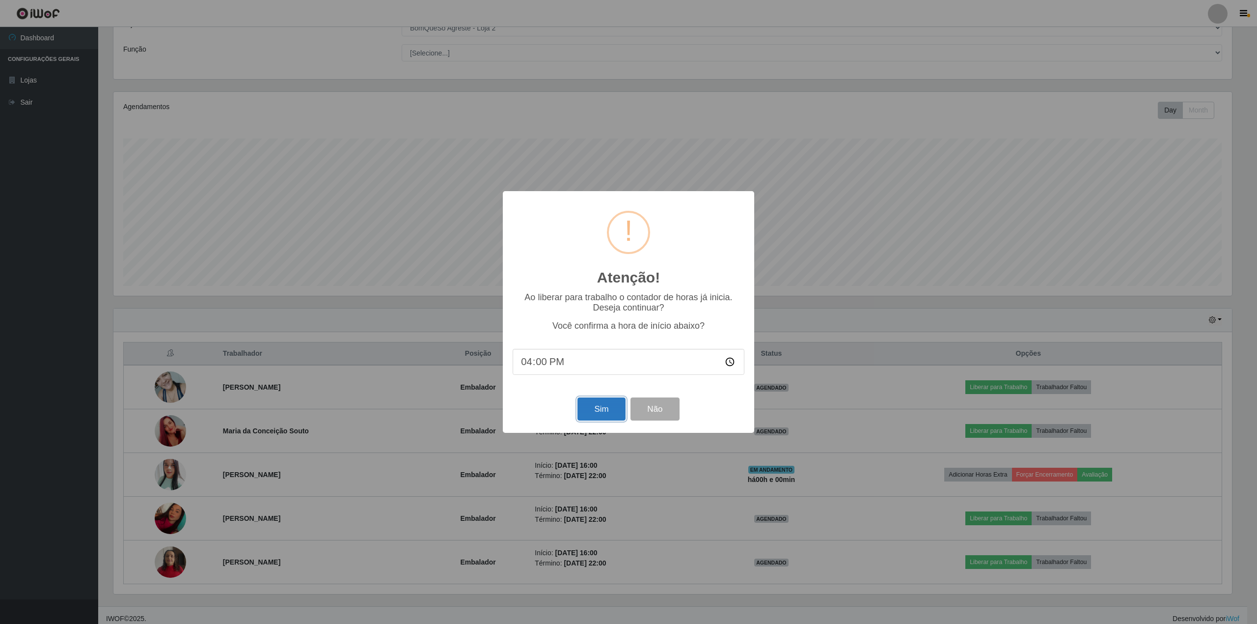
click at [586, 409] on button "Sim" at bounding box center [602, 408] width 48 height 23
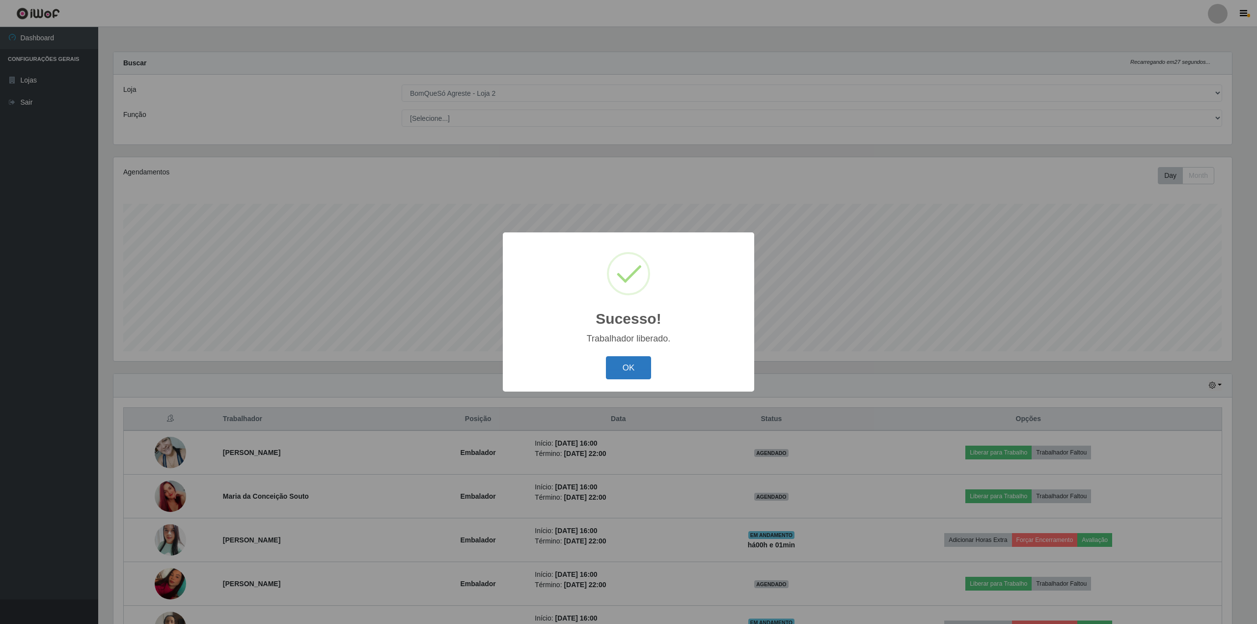
click at [625, 372] on button "OK" at bounding box center [629, 367] width 46 height 23
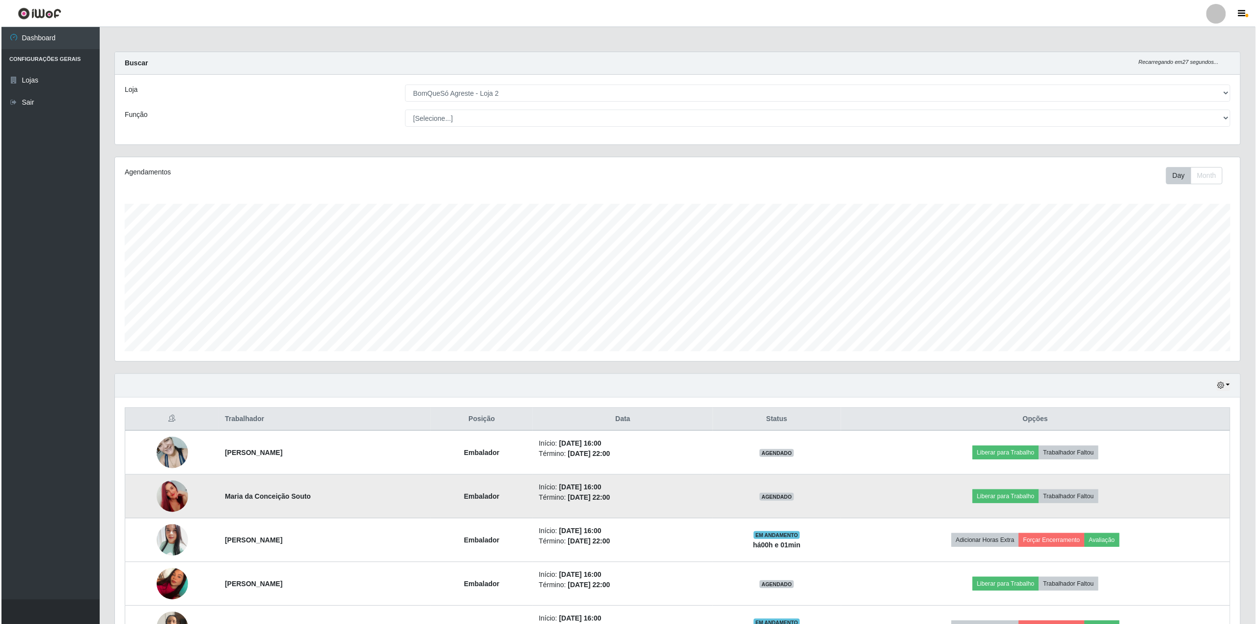
scroll to position [65, 0]
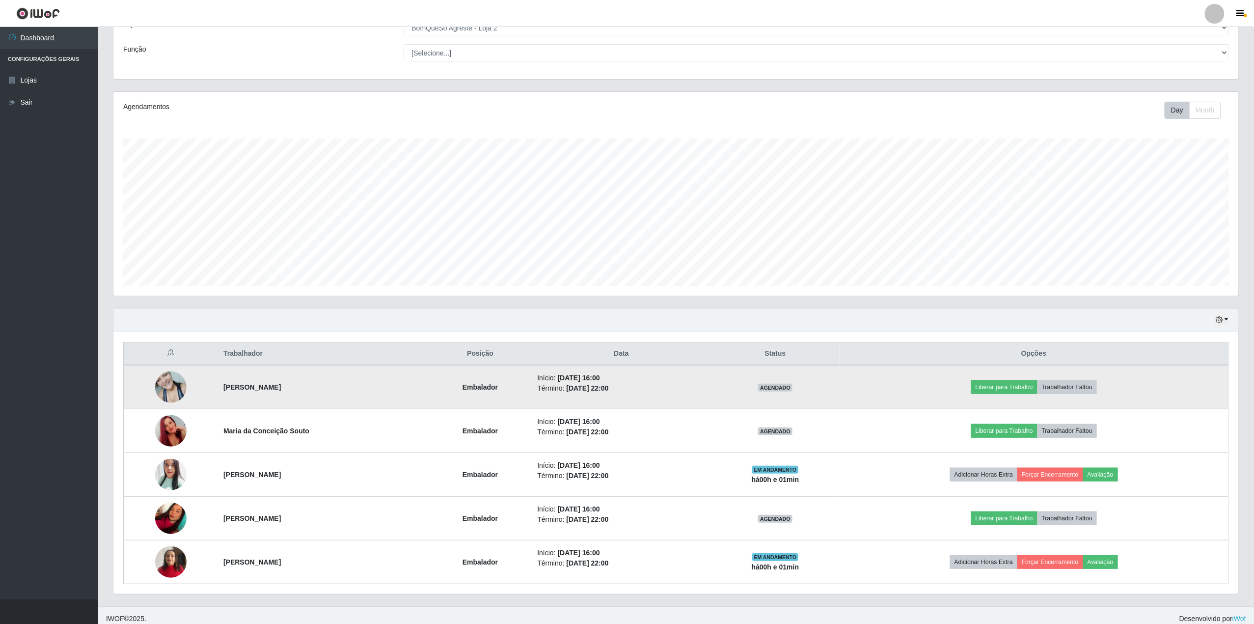
click at [160, 391] on img at bounding box center [170, 387] width 31 height 42
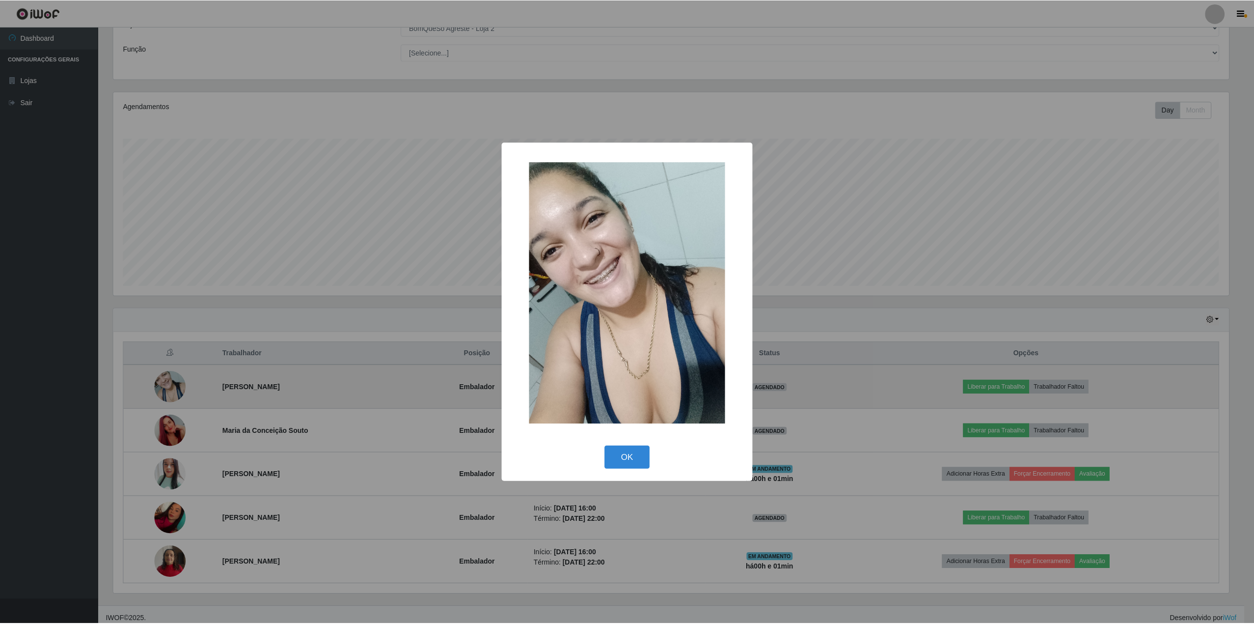
scroll to position [204, 1118]
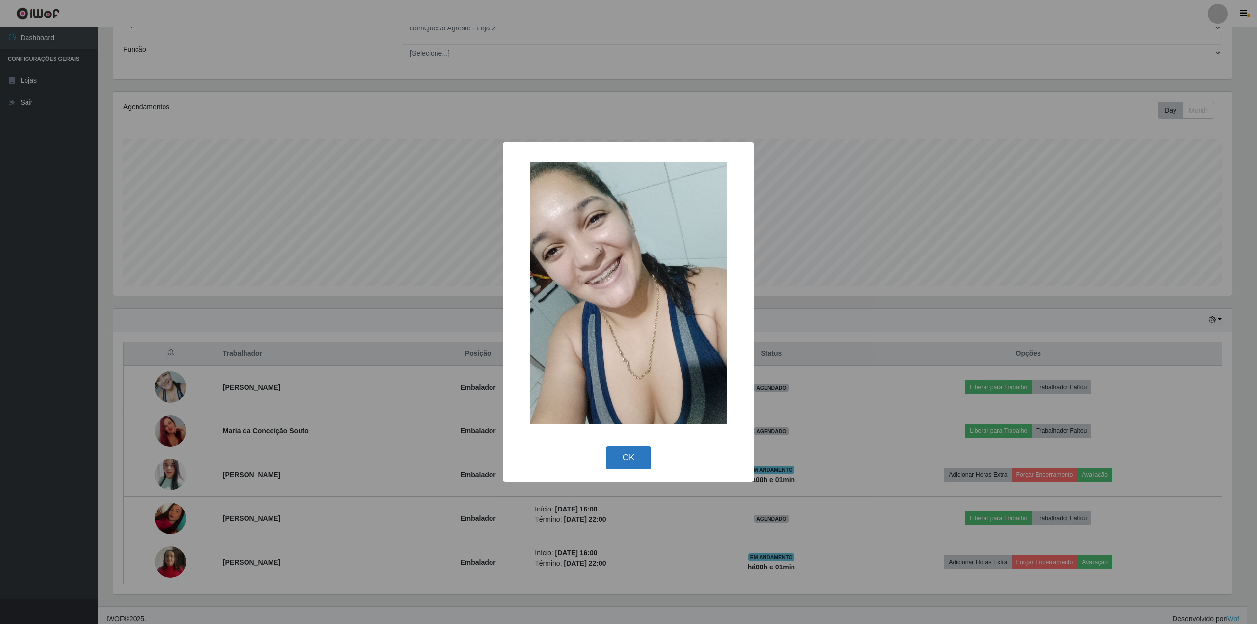
click at [646, 446] on button "OK" at bounding box center [629, 457] width 46 height 23
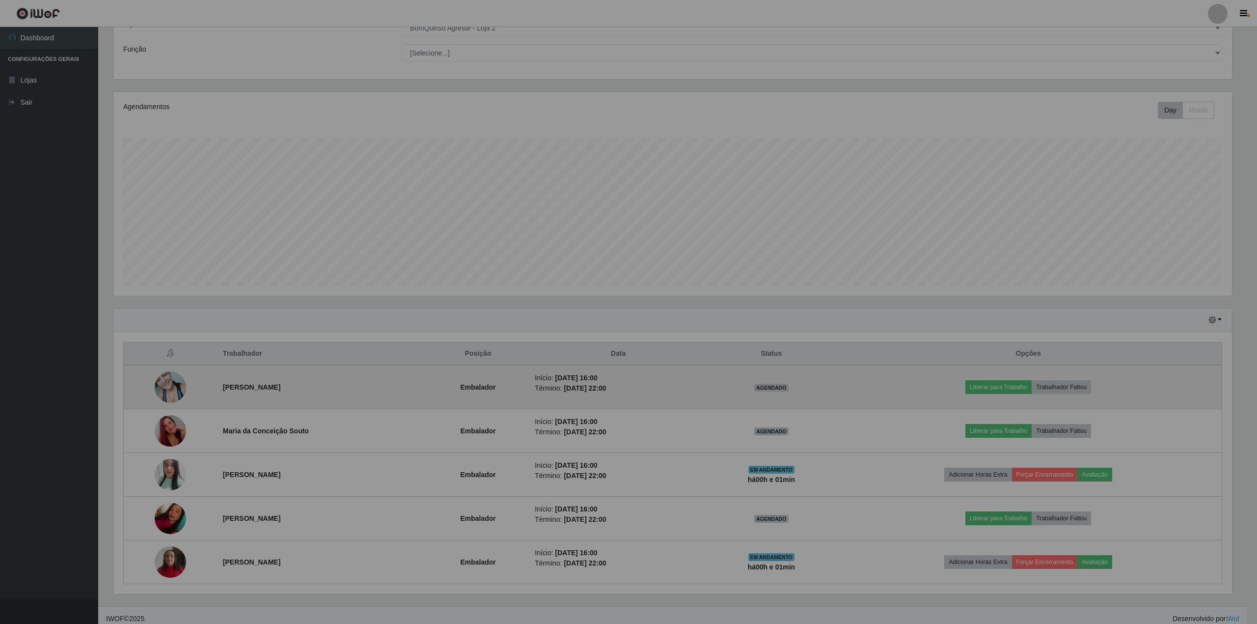
scroll to position [204, 1126]
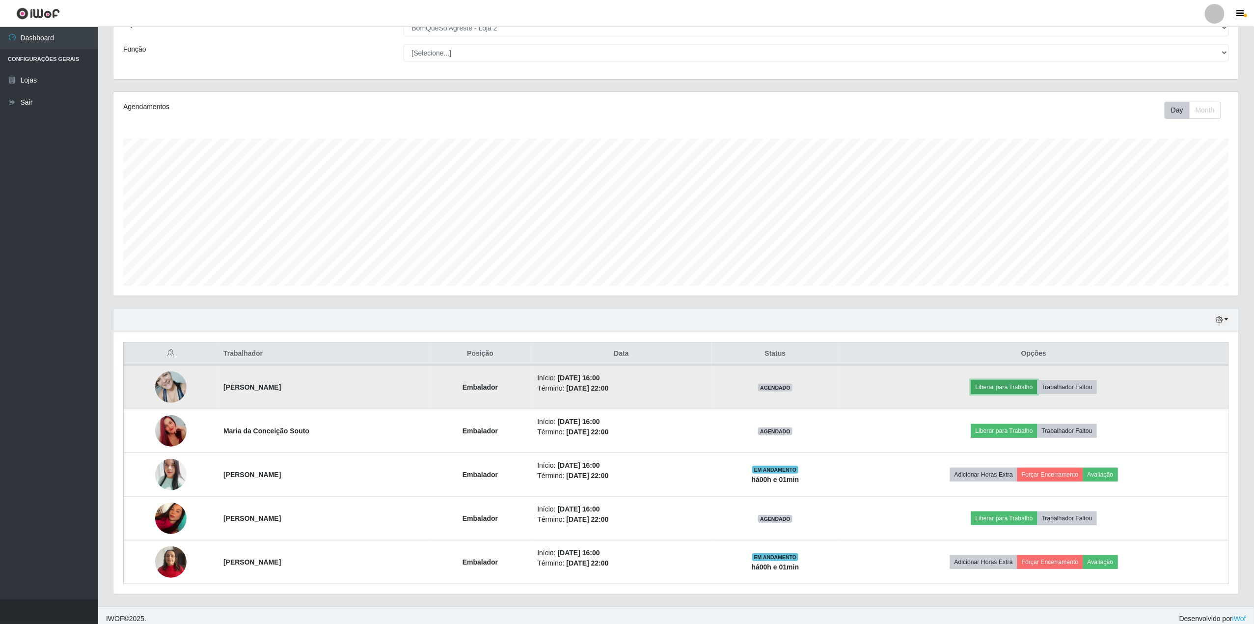
click at [1027, 388] on button "Liberar para Trabalho" at bounding box center [1004, 387] width 66 height 14
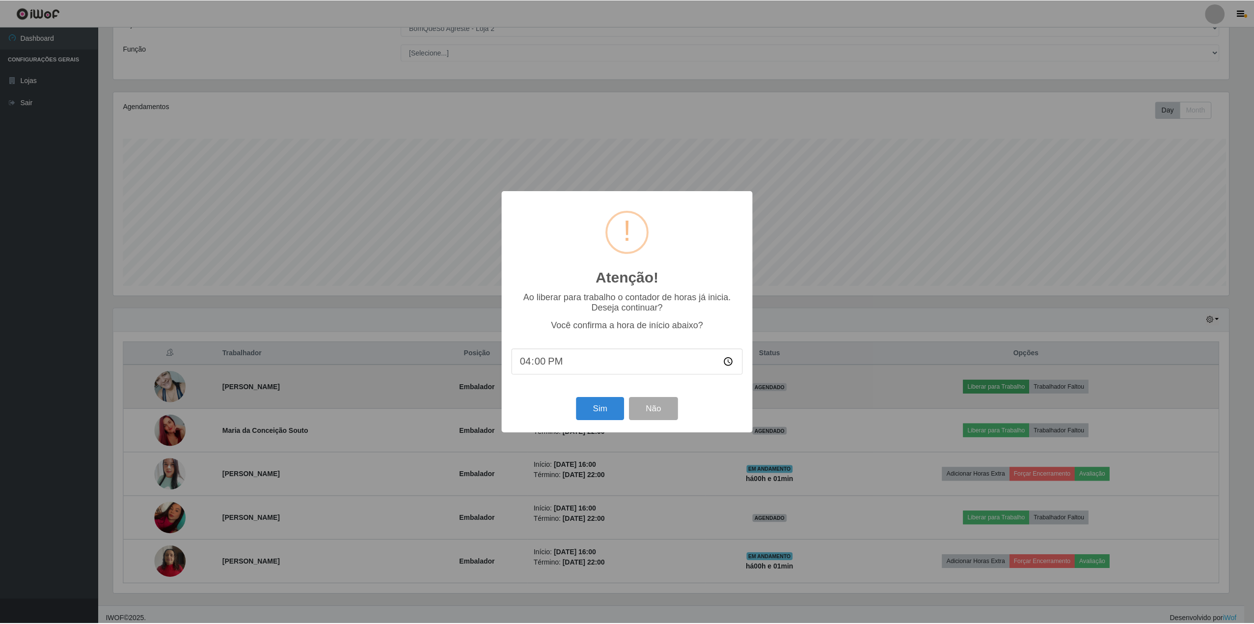
scroll to position [204, 1118]
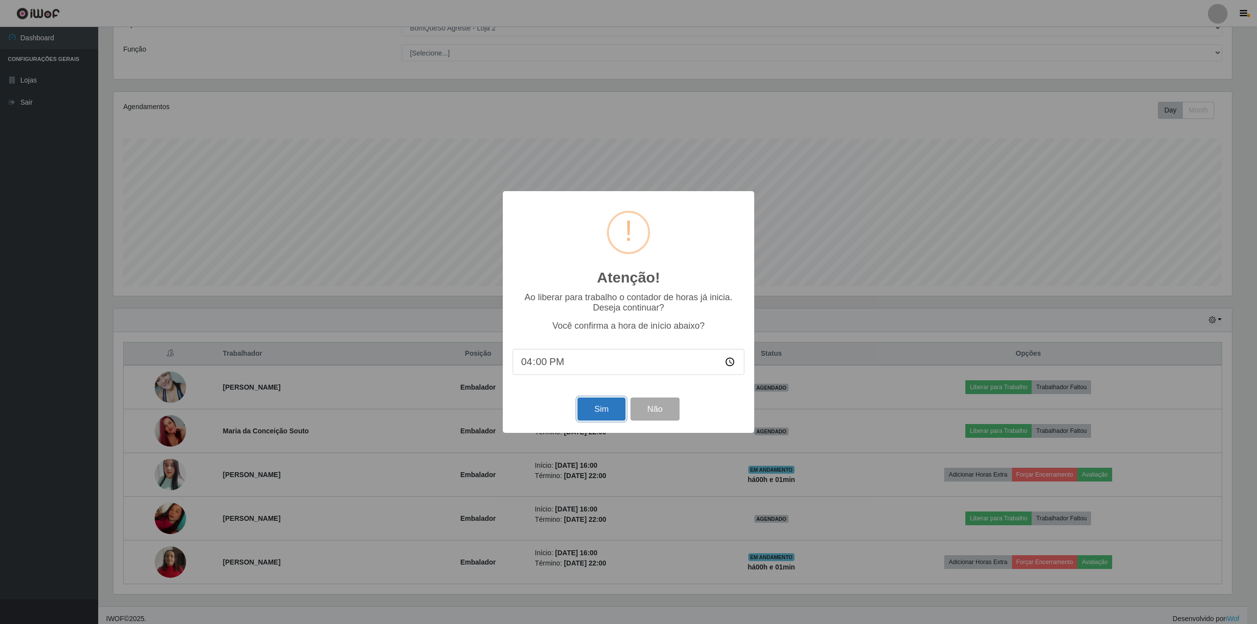
click at [609, 415] on button "Sim" at bounding box center [602, 408] width 48 height 23
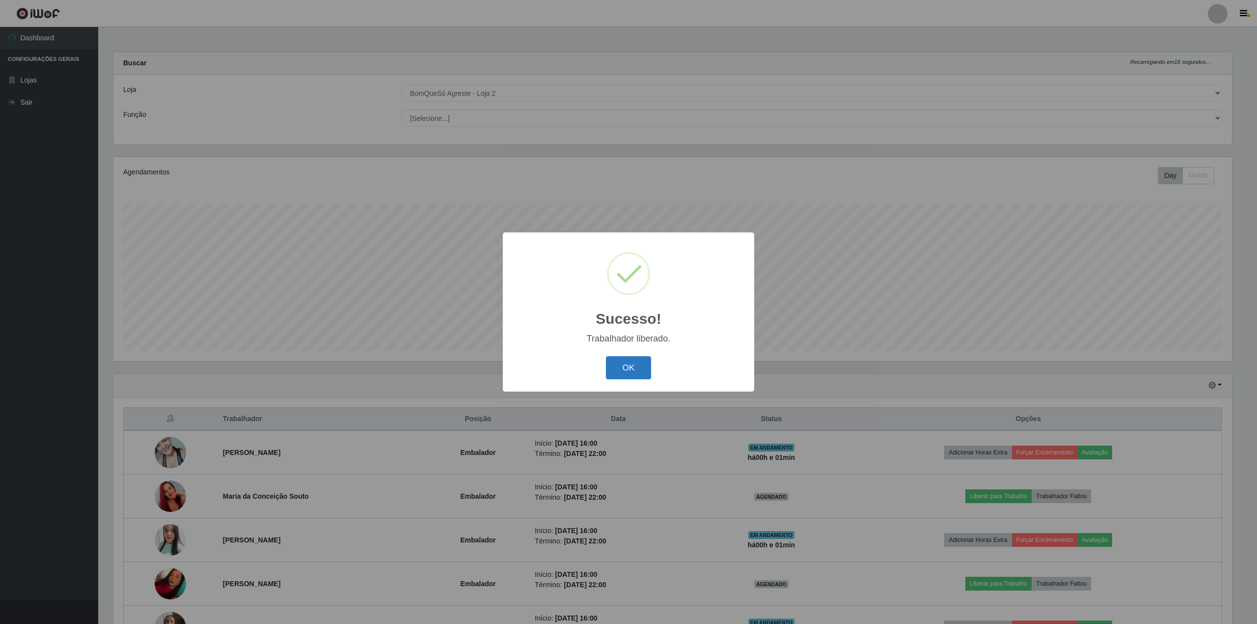
click at [634, 365] on button "OK" at bounding box center [629, 367] width 46 height 23
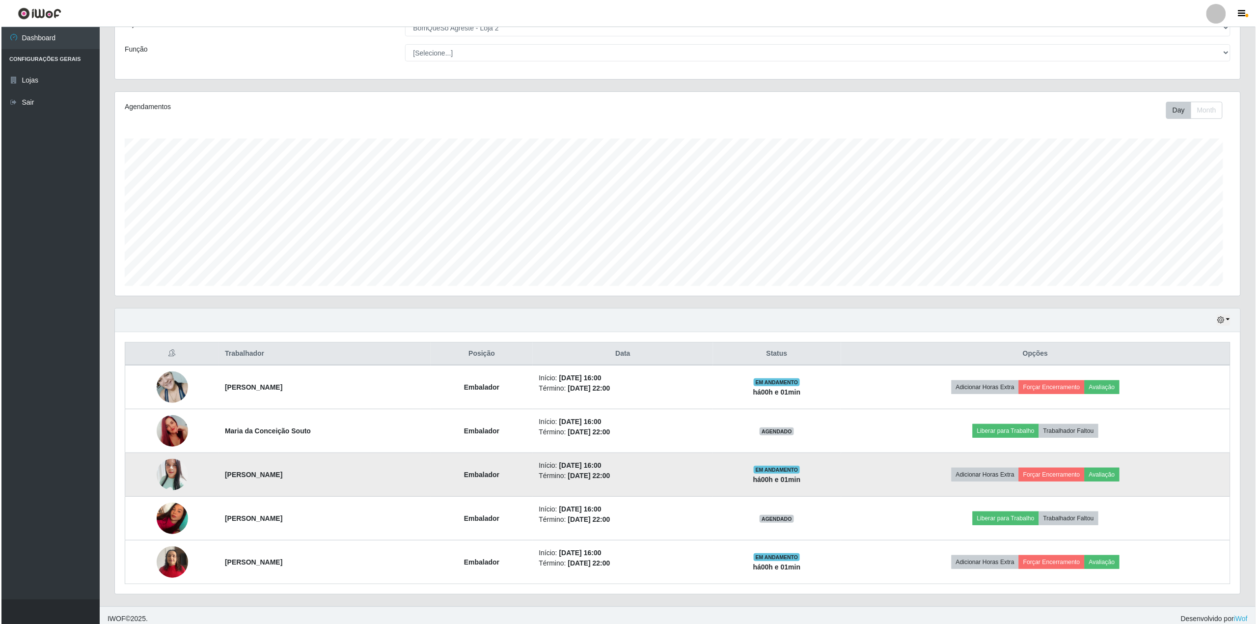
scroll to position [204, 1126]
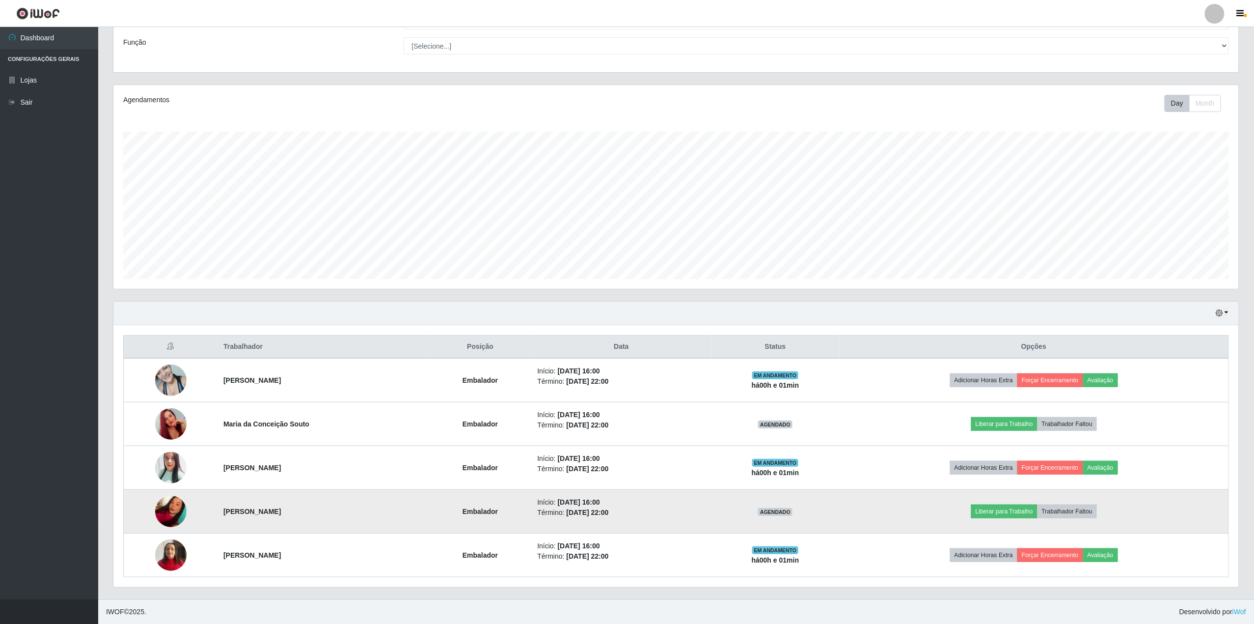
click at [167, 512] on img at bounding box center [170, 511] width 31 height 42
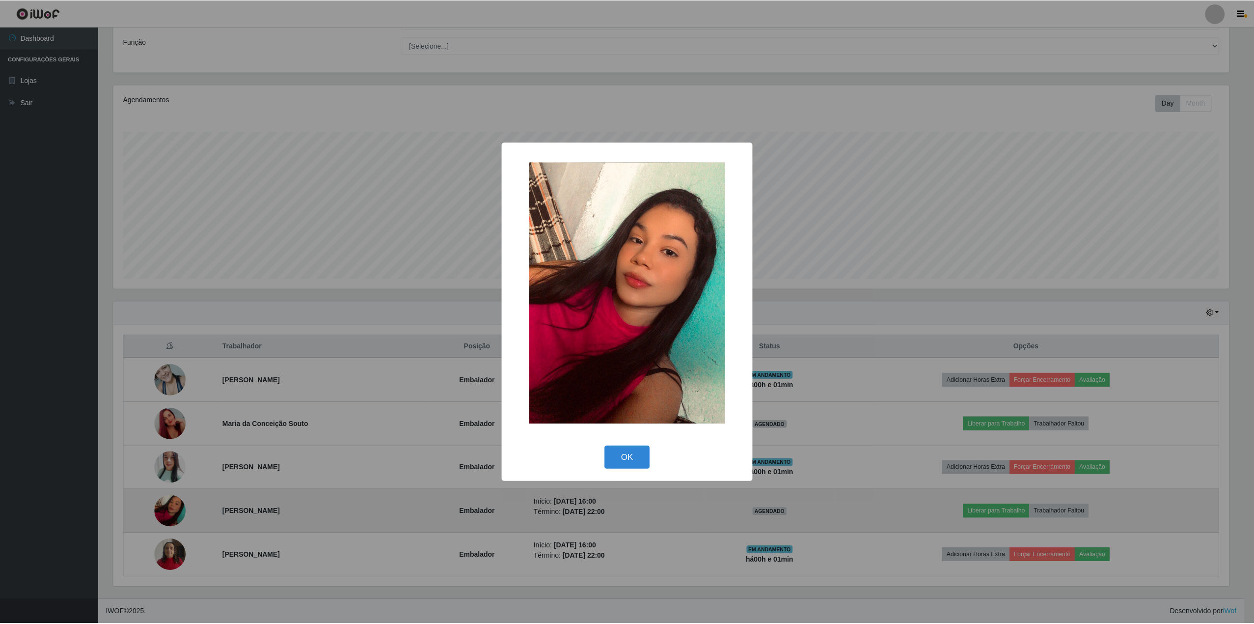
scroll to position [204, 1118]
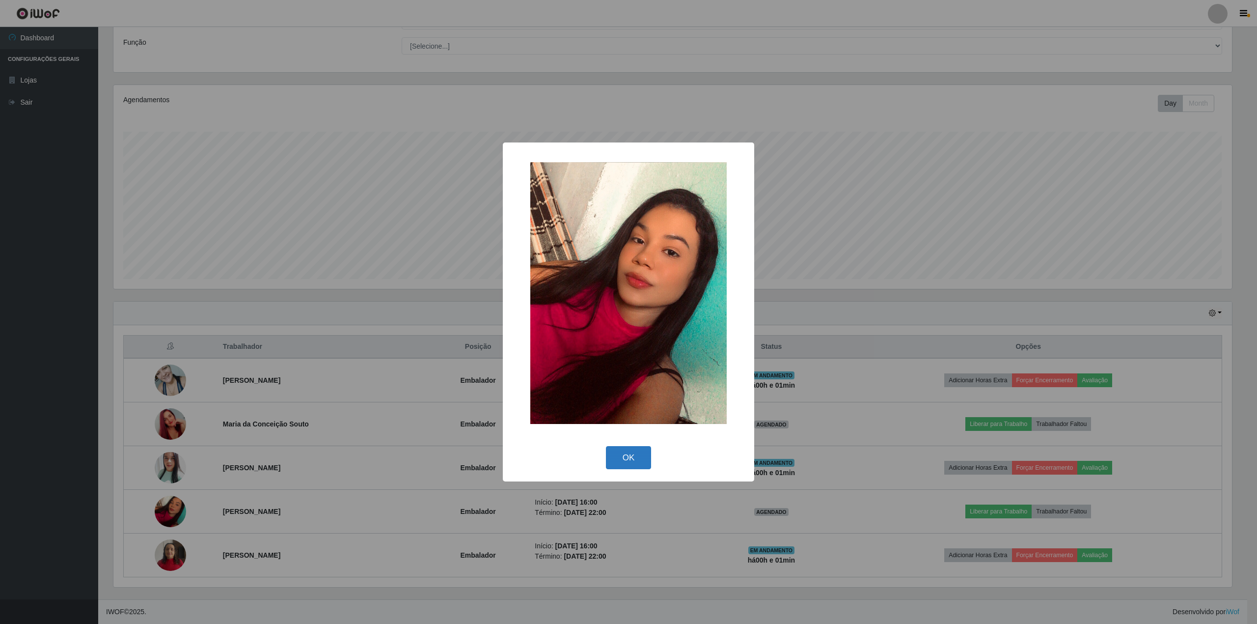
click at [613, 458] on button "OK" at bounding box center [629, 457] width 46 height 23
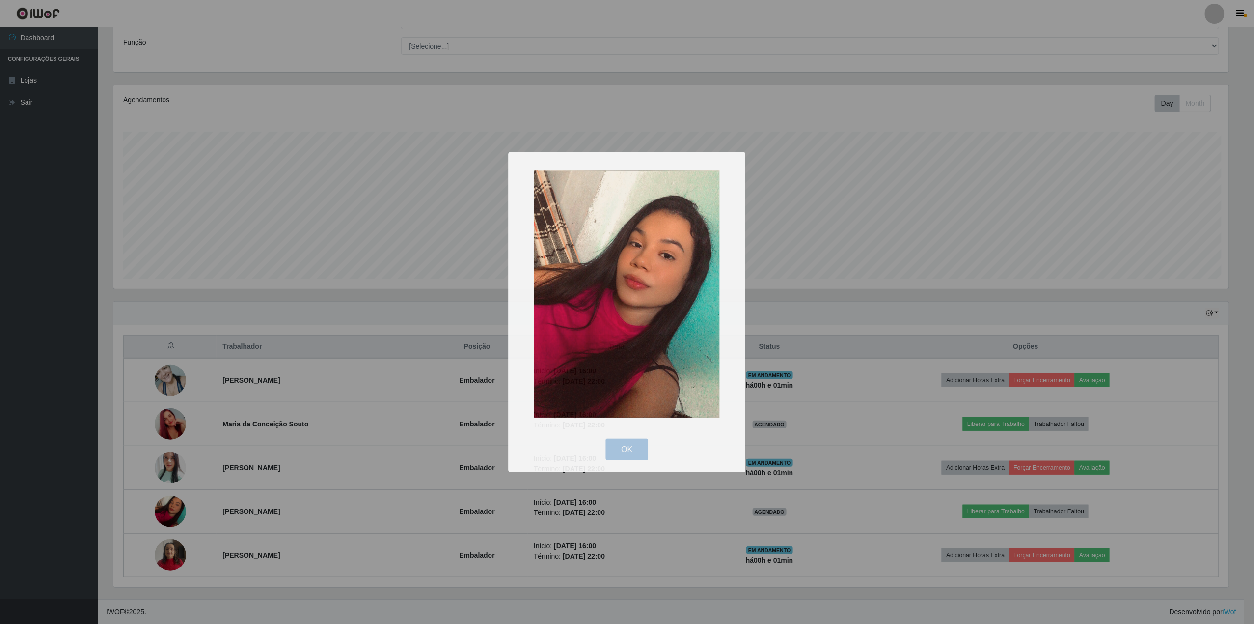
scroll to position [490922, 490001]
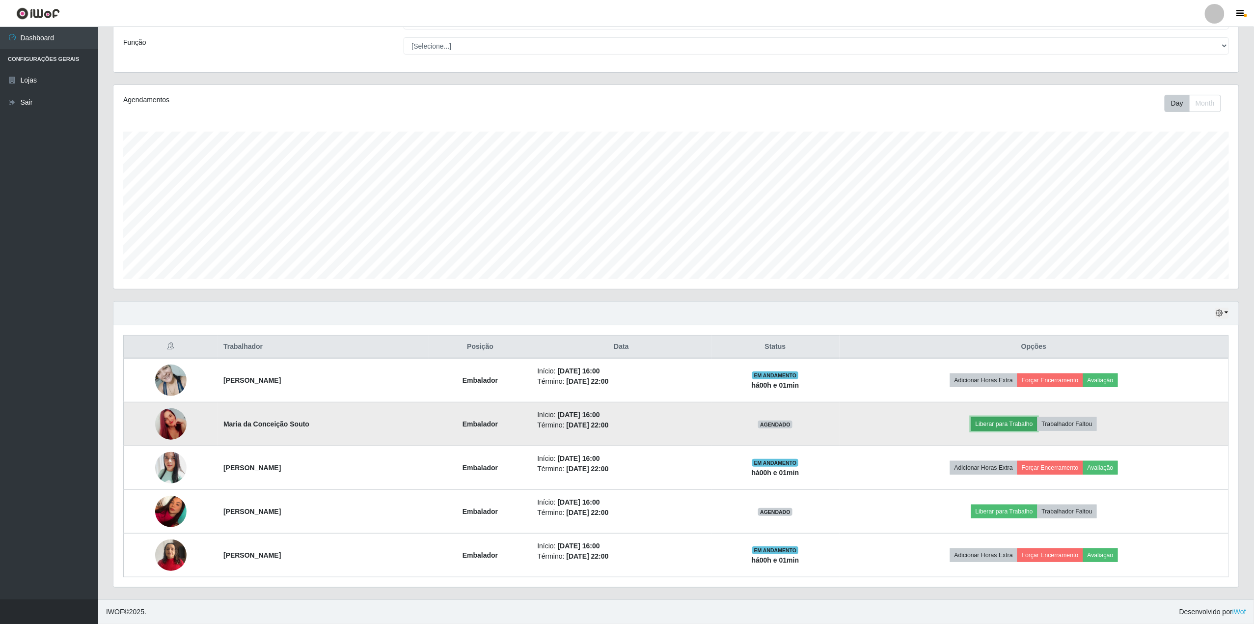
click at [1019, 424] on button "Liberar para Trabalho" at bounding box center [1004, 424] width 66 height 14
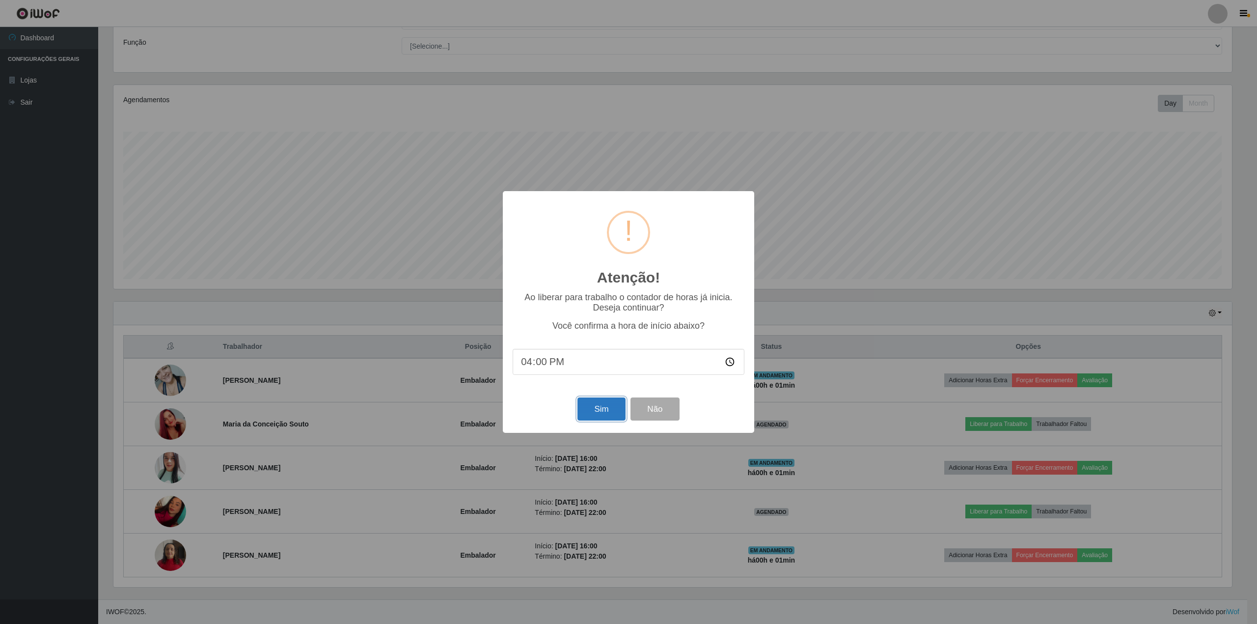
click at [595, 415] on button "Sim" at bounding box center [602, 408] width 48 height 23
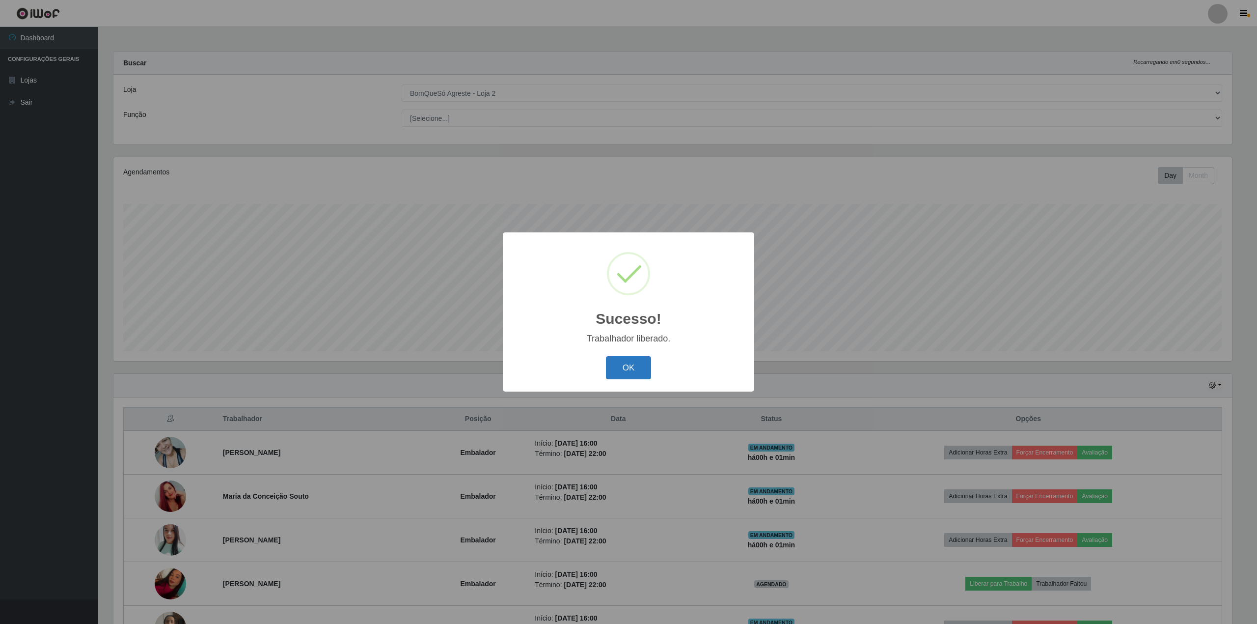
click at [624, 365] on button "OK" at bounding box center [629, 367] width 46 height 23
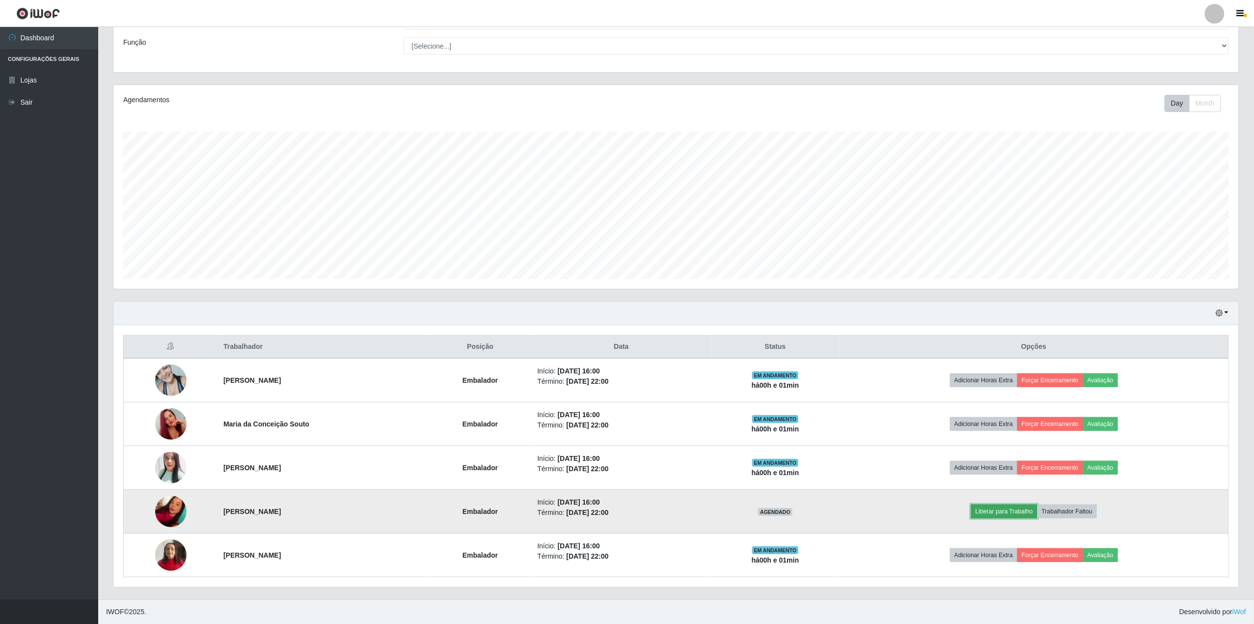
click at [1010, 509] on button "Liberar para Trabalho" at bounding box center [1004, 511] width 66 height 14
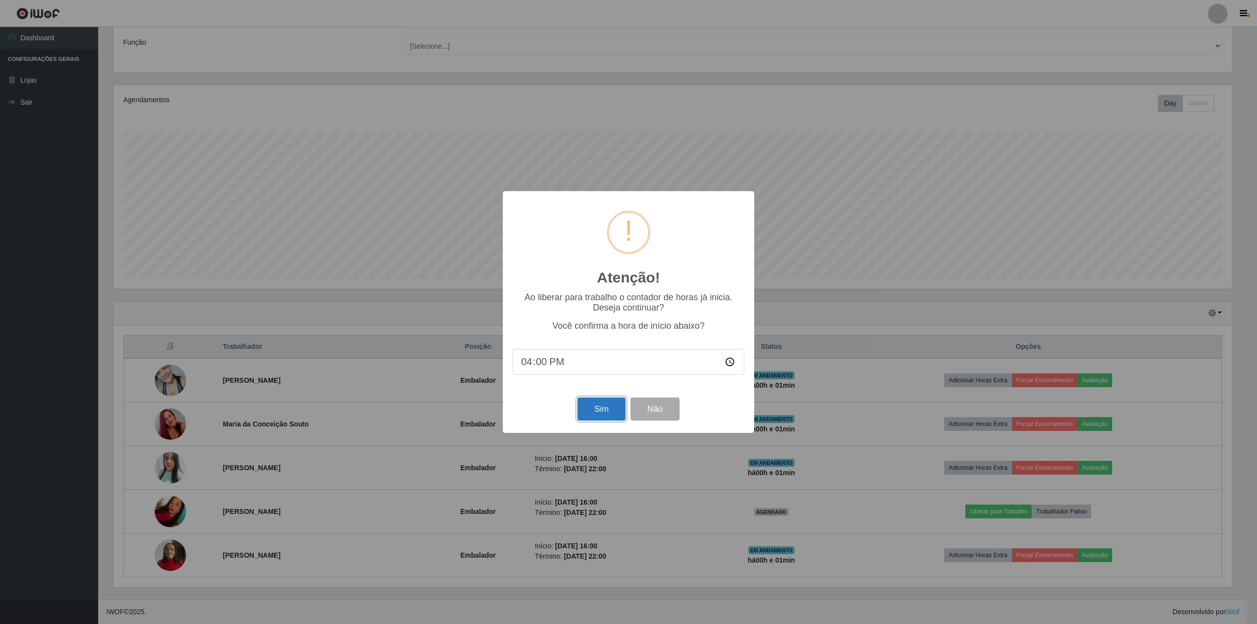
click at [600, 405] on button "Sim" at bounding box center [602, 408] width 48 height 23
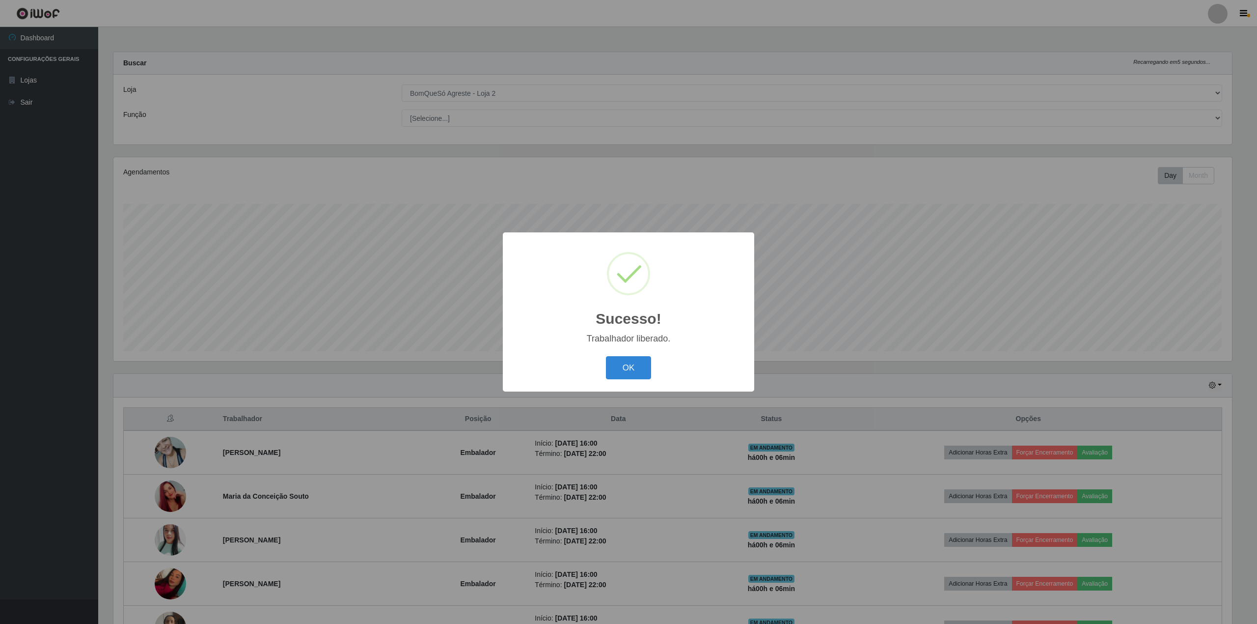
click at [606, 356] on button "OK" at bounding box center [629, 367] width 46 height 23
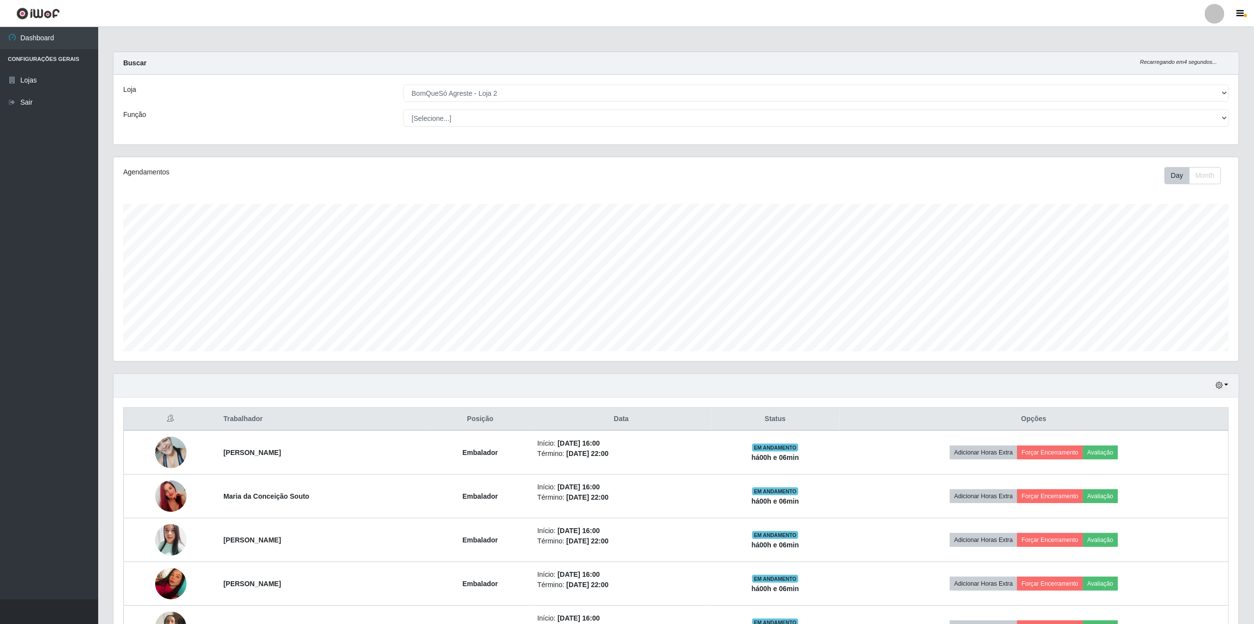
scroll to position [204, 1126]
